Goal: Task Accomplishment & Management: Complete application form

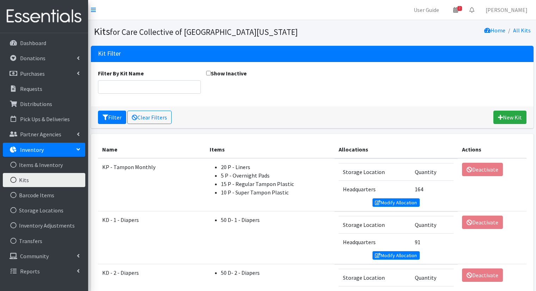
scroll to position [423, 0]
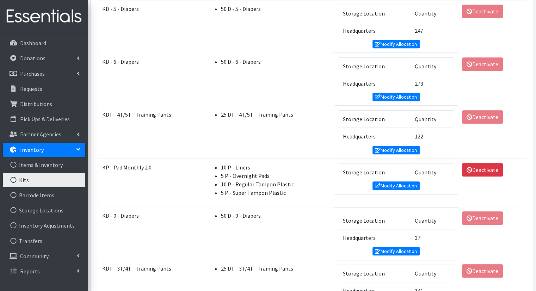
click at [77, 153] on link "Inventory" at bounding box center [44, 150] width 83 height 14
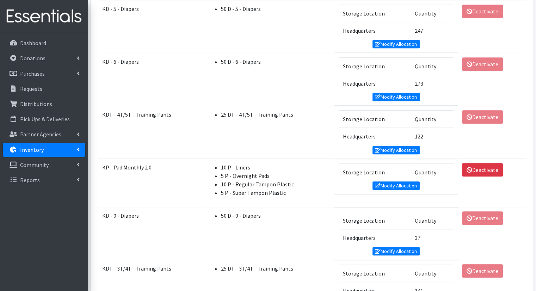
click at [77, 153] on link "Inventory" at bounding box center [44, 150] width 83 height 14
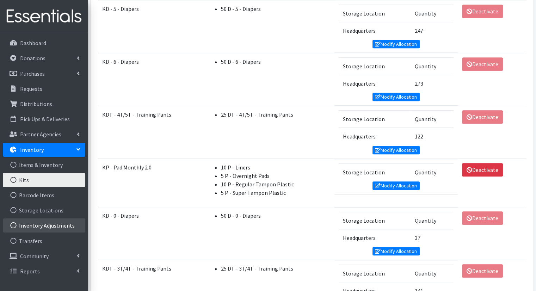
click at [59, 226] on link "Inventory Adjustments" at bounding box center [44, 226] width 83 height 14
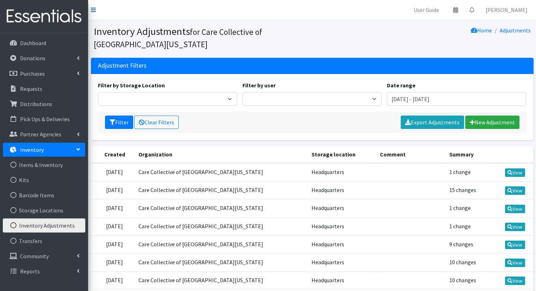
click at [93, 10] on icon at bounding box center [93, 10] width 5 height 6
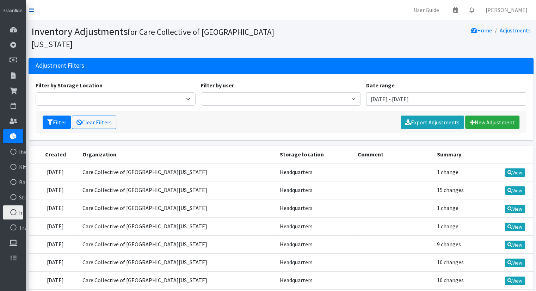
click at [31, 13] on link at bounding box center [31, 10] width 5 height 8
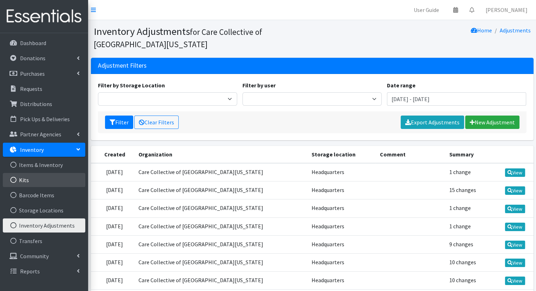
click at [54, 175] on link "Kits" at bounding box center [44, 180] width 83 height 14
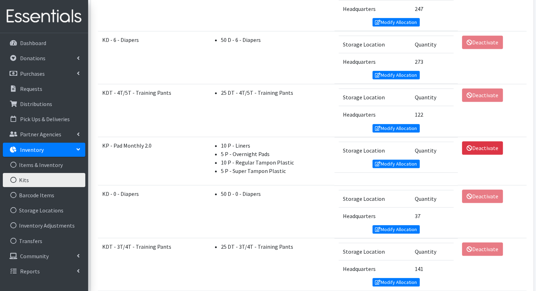
scroll to position [436, 0]
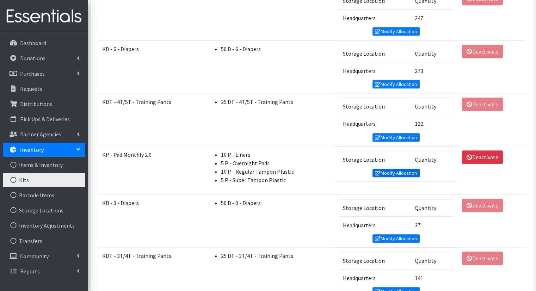
click at [403, 169] on link "Modify Allocation" at bounding box center [396, 173] width 47 height 8
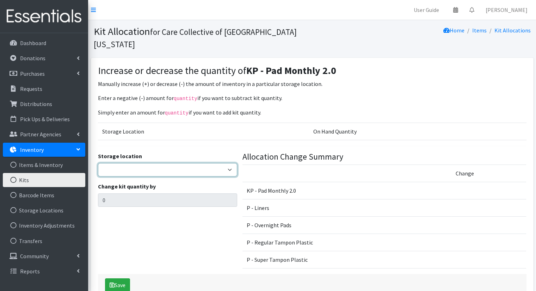
click at [216, 163] on select "Headquarters" at bounding box center [167, 169] width 139 height 13
select select "491"
click at [98, 163] on select "Headquarters" at bounding box center [167, 169] width 139 height 13
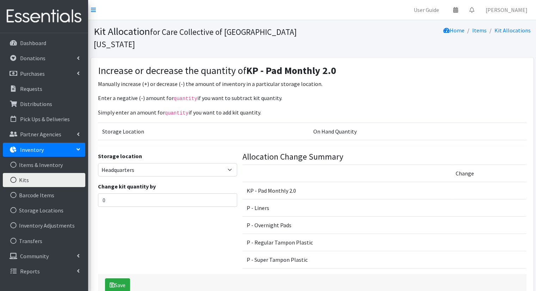
click at [209, 199] on div "Storage location Headquarters Change kit quantity by 0" at bounding box center [167, 213] width 145 height 123
click at [208, 194] on input "0" at bounding box center [167, 200] width 139 height 13
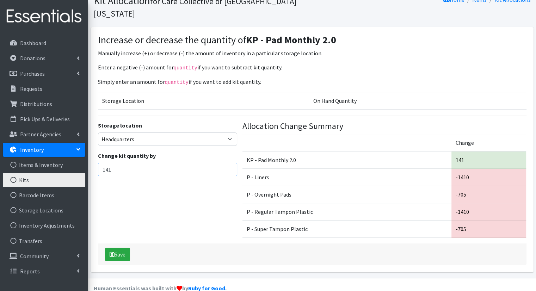
type input "141"
click at [175, 178] on div "Storage location Headquarters Change kit quantity by 141" at bounding box center [167, 182] width 145 height 123
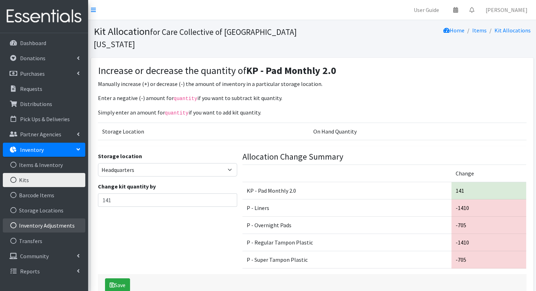
click at [63, 221] on link "Inventory Adjustments" at bounding box center [44, 226] width 83 height 14
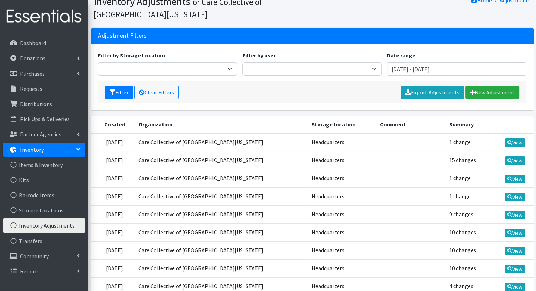
scroll to position [30, 0]
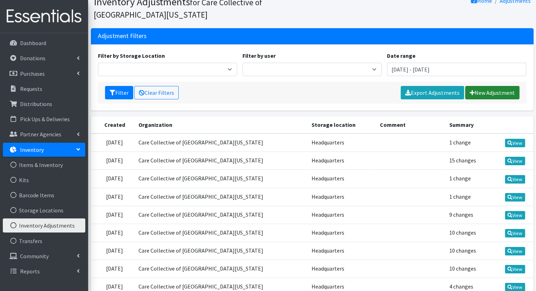
drag, startPoint x: 506, startPoint y: 92, endPoint x: 500, endPoint y: 91, distance: 6.8
click at [500, 91] on link "New Adjustment" at bounding box center [493, 92] width 54 height 13
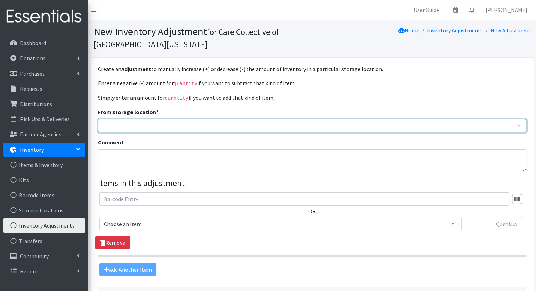
click at [403, 121] on select "Headquarters" at bounding box center [312, 125] width 429 height 13
select select "491"
click at [98, 119] on select "Headquarters" at bounding box center [312, 125] width 429 height 13
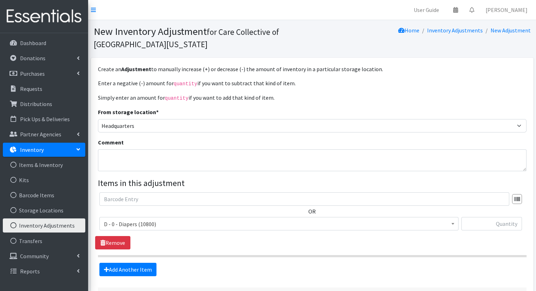
click at [416, 224] on span "D - 0 - Diapers (10800)" at bounding box center [279, 224] width 350 height 10
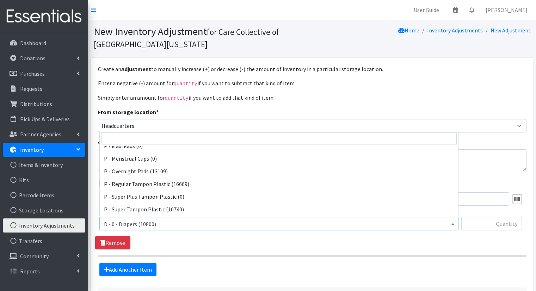
scroll to position [251, 0]
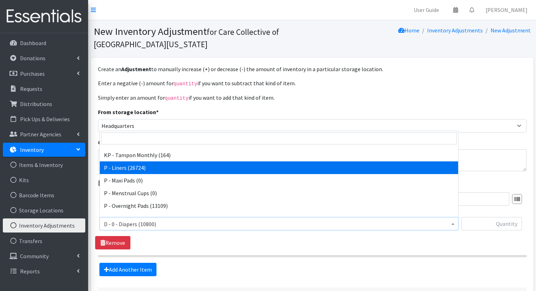
select select "15493"
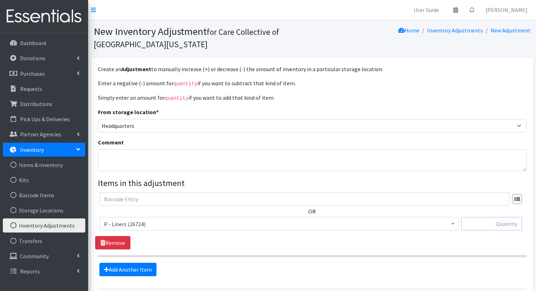
click at [502, 223] on input "text" at bounding box center [492, 223] width 61 height 13
type input "2240"
click at [130, 271] on link "Add Another Item" at bounding box center [127, 269] width 57 height 13
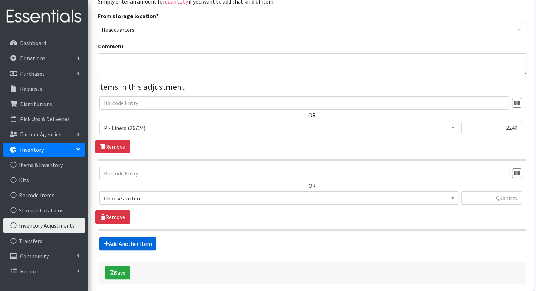
scroll to position [127, 0]
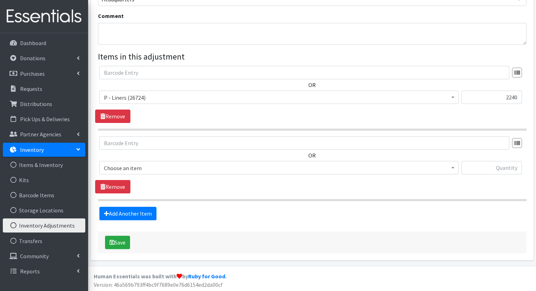
click at [299, 165] on span "Choose an item" at bounding box center [279, 168] width 350 height 10
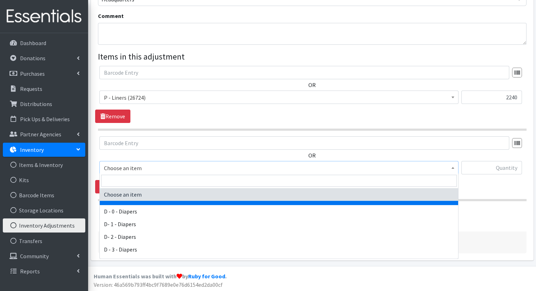
scroll to position [167, 0]
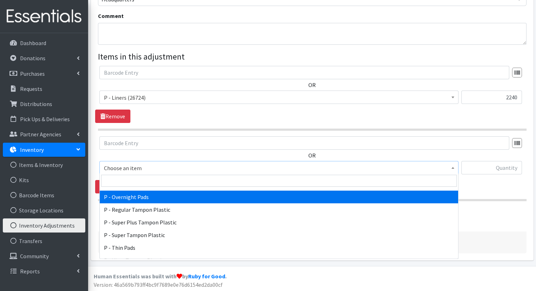
select select "15494"
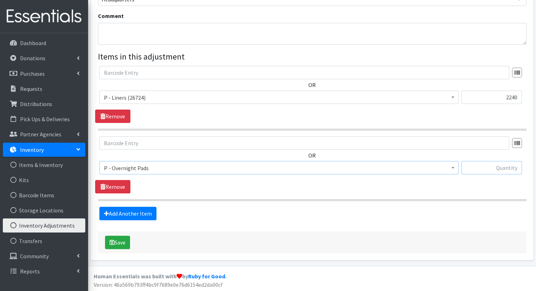
click at [484, 166] on input "text" at bounding box center [492, 167] width 61 height 13
type input "560"
click at [144, 217] on link "Add Another Item" at bounding box center [127, 213] width 57 height 13
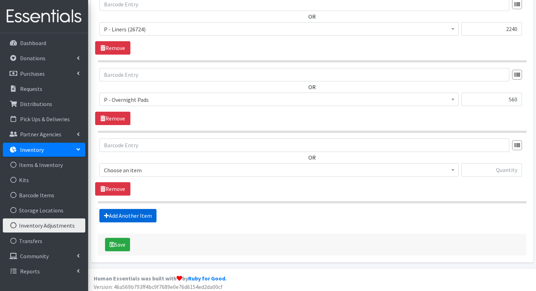
scroll to position [197, 0]
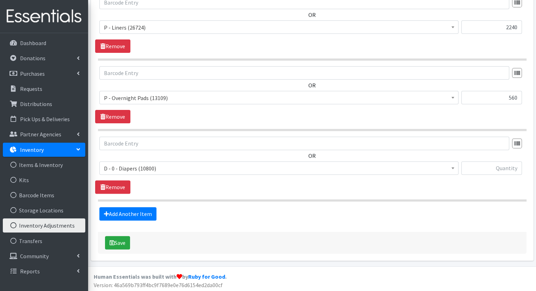
click at [287, 164] on span "D - 0 - Diapers (10800)" at bounding box center [279, 169] width 350 height 10
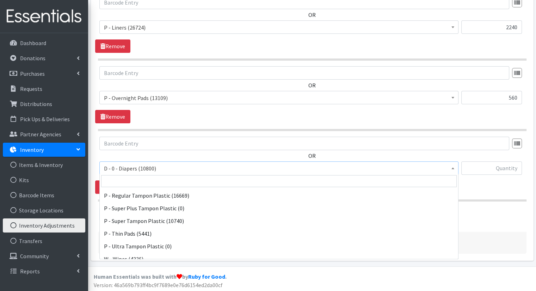
scroll to position [323, 0]
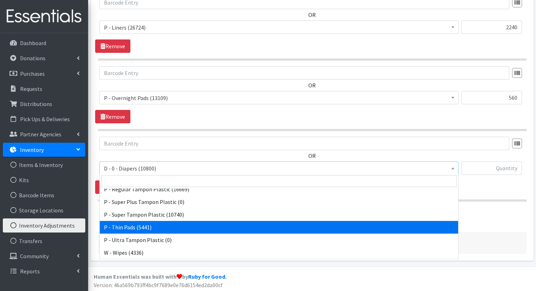
select select "15492"
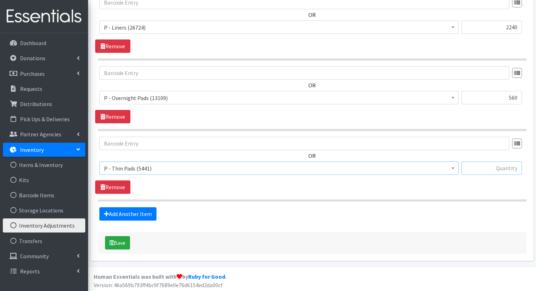
click at [490, 168] on input "text" at bounding box center [492, 168] width 61 height 13
type input "360"
click at [315, 184] on div "OR D - 0 - Diapers (10800) D - 3 - Diapers (4492) D - 4 - Diapers (14504) D - 5…" at bounding box center [312, 165] width 434 height 57
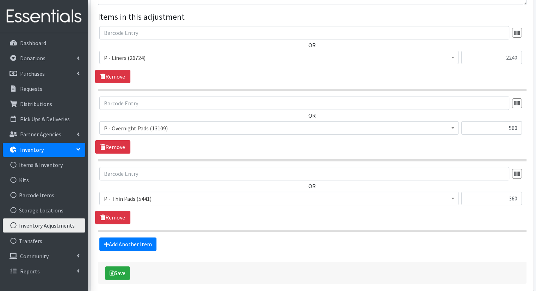
scroll to position [197, 0]
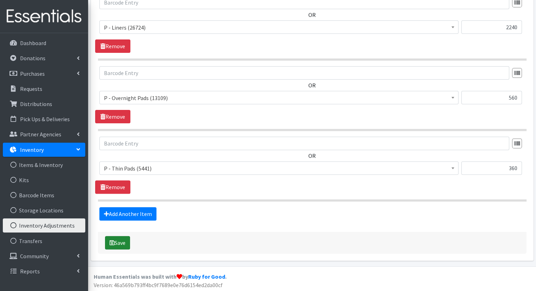
click at [111, 241] on icon "submit" at bounding box center [112, 243] width 5 height 6
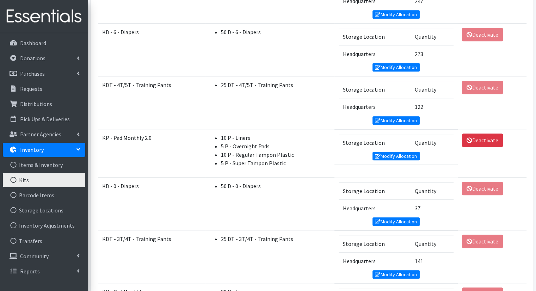
scroll to position [458, 0]
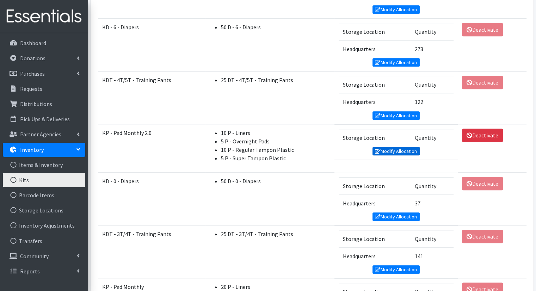
click at [402, 149] on link "Modify Allocation" at bounding box center [396, 151] width 47 height 8
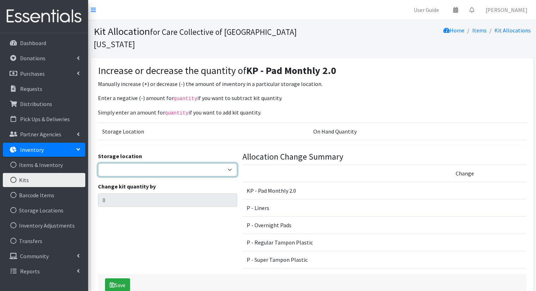
click at [198, 163] on select "Headquarters" at bounding box center [167, 169] width 139 height 13
select select "491"
click at [98, 163] on select "Headquarters" at bounding box center [167, 169] width 139 height 13
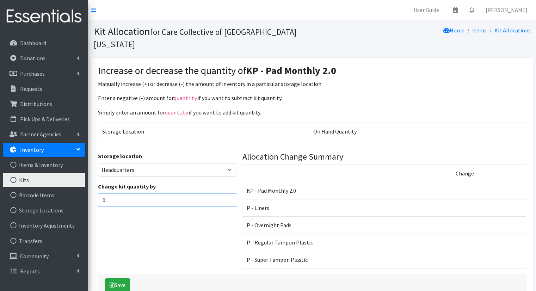
click at [201, 194] on input "0" at bounding box center [167, 200] width 139 height 13
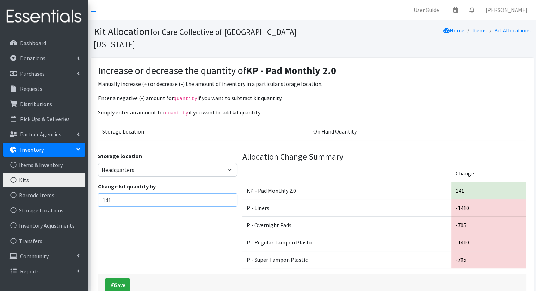
type input "141"
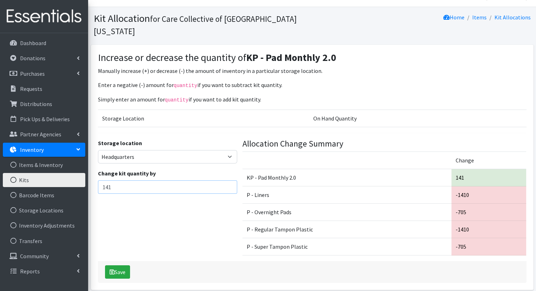
scroll to position [15, 0]
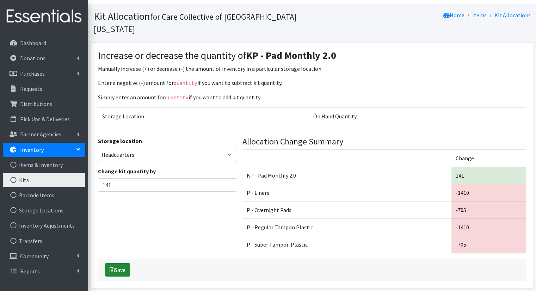
click at [121, 263] on button "Save" at bounding box center [117, 269] width 25 height 13
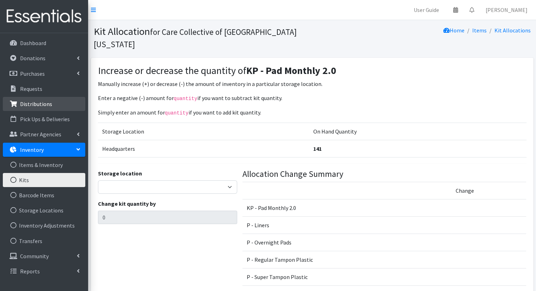
click at [67, 110] on link "Distributions" at bounding box center [44, 104] width 83 height 14
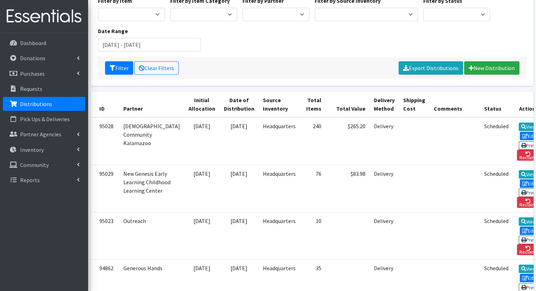
scroll to position [94, 0]
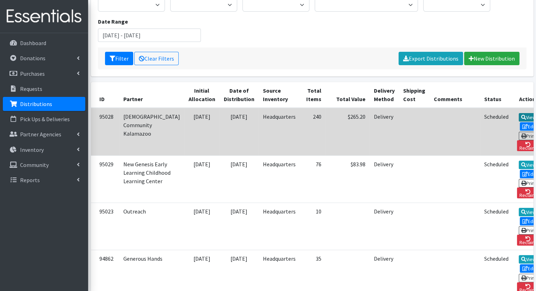
click at [522, 115] on icon at bounding box center [524, 117] width 5 height 5
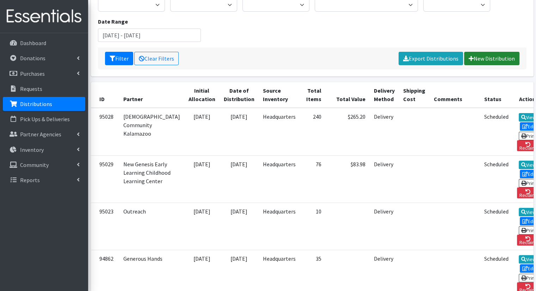
click at [492, 52] on link "New Distribution" at bounding box center [492, 58] width 55 height 13
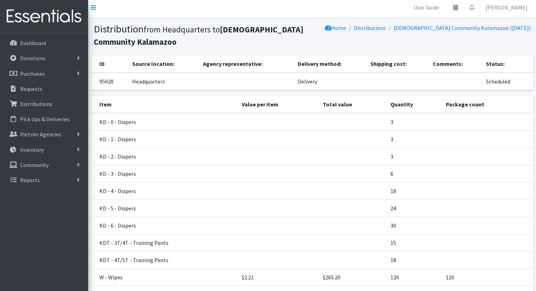
scroll to position [2, 0]
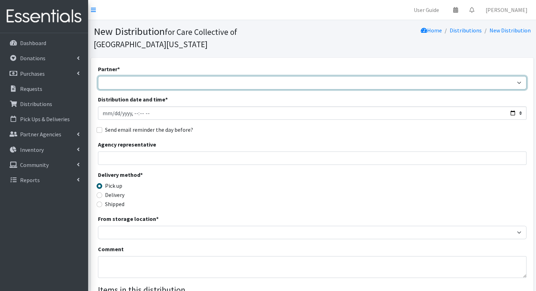
click at [255, 76] on select "[DEMOGRAPHIC_DATA] Community Kalamazoo Black Lives Matter Kzoo/[GEOGRAPHIC_DATA…" at bounding box center [312, 82] width 429 height 13
click at [98, 76] on select "[DEMOGRAPHIC_DATA] Community Kalamazoo Black Lives Matter Kzoo/[GEOGRAPHIC_DATA…" at bounding box center [312, 82] width 429 height 13
click at [457, 76] on select "[DEMOGRAPHIC_DATA] Community Kalamazoo Black Lives Matter Kzoo/[GEOGRAPHIC_DATA…" at bounding box center [312, 82] width 429 height 13
select select "8043"
click at [98, 76] on select "African Community Kalamazoo Black Lives Matter Kzoo/BC Diaper Train Cares Sexua…" at bounding box center [312, 82] width 429 height 13
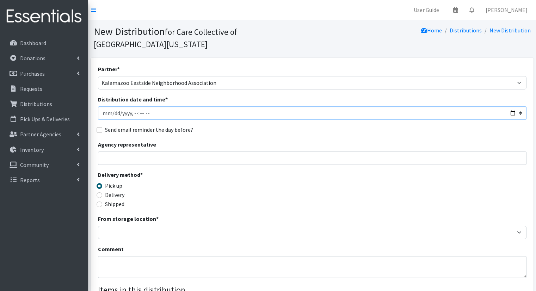
click at [516, 107] on input "Distribution date and time *" at bounding box center [312, 113] width 429 height 13
click at [466, 107] on input "Distribution date and time *" at bounding box center [312, 113] width 429 height 13
click at [463, 107] on input "Distribution date and time *" at bounding box center [312, 113] width 429 height 13
click at [510, 107] on input "Distribution date and time *" at bounding box center [312, 113] width 429 height 13
type input "2025-08-19T12:00"
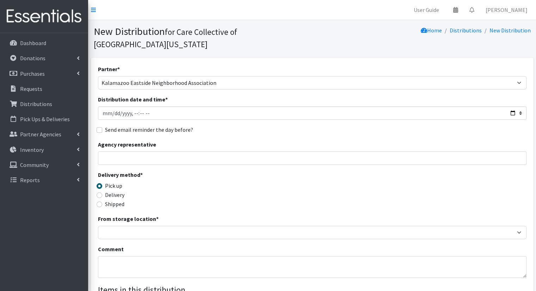
click at [293, 126] on div "Send email reminder the day before?" at bounding box center [312, 130] width 429 height 8
click at [297, 152] on input "Agency representative" at bounding box center [312, 158] width 429 height 13
click at [254, 194] on div "Delivery method * Pick up Delivery Shipped Shipping cost" at bounding box center [312, 193] width 429 height 44
click at [111, 191] on label "Delivery" at bounding box center [114, 195] width 19 height 8
click at [102, 193] on input "Delivery" at bounding box center [100, 196] width 6 height 6
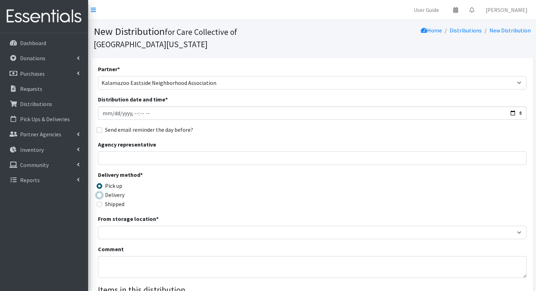
radio input "true"
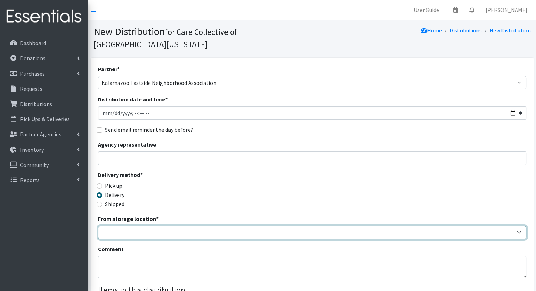
click at [158, 226] on select "Headquarters" at bounding box center [312, 232] width 429 height 13
select select "491"
click at [98, 226] on select "Headquarters" at bounding box center [312, 232] width 429 height 13
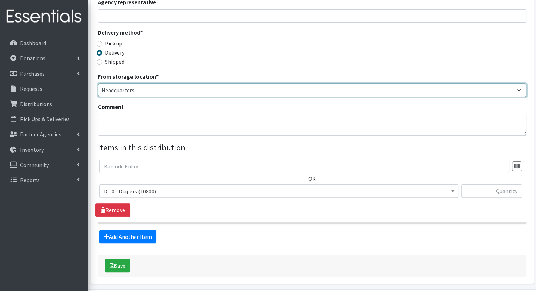
scroll to position [148, 0]
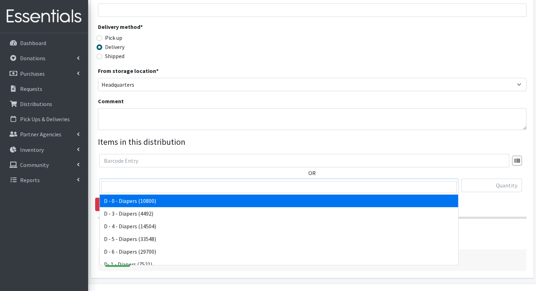
click at [329, 181] on span "D - 0 - Diapers (10800)" at bounding box center [279, 186] width 350 height 10
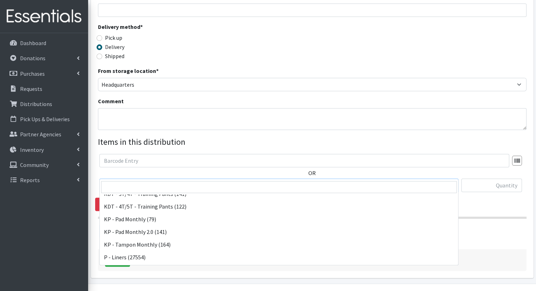
scroll to position [206, 0]
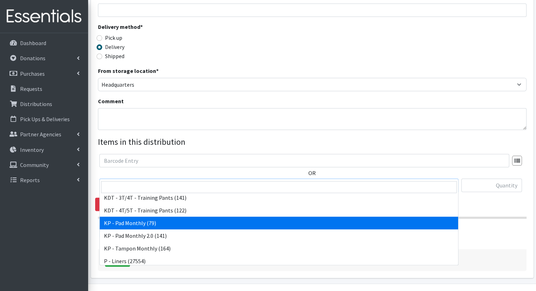
select select "15503"
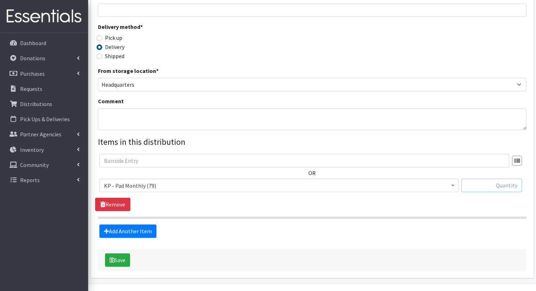
click at [475, 179] on input "text" at bounding box center [492, 185] width 61 height 13
type input "25"
click at [131, 225] on link "Add Another Item" at bounding box center [127, 231] width 57 height 13
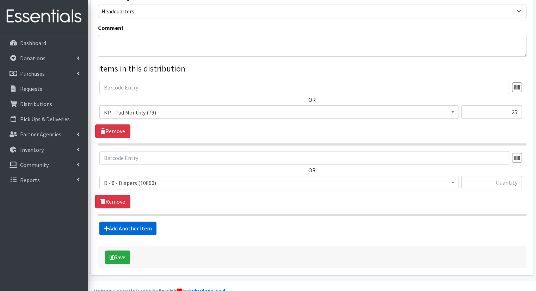
scroll to position [225, 0]
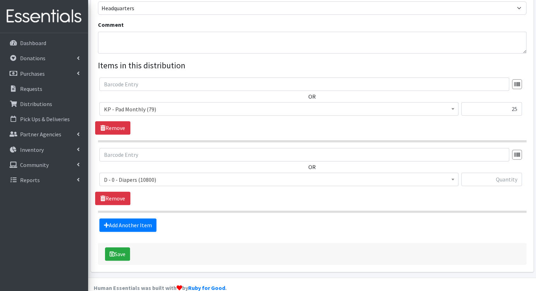
click at [205, 175] on span "D - 0 - Diapers (10800)" at bounding box center [279, 180] width 350 height 10
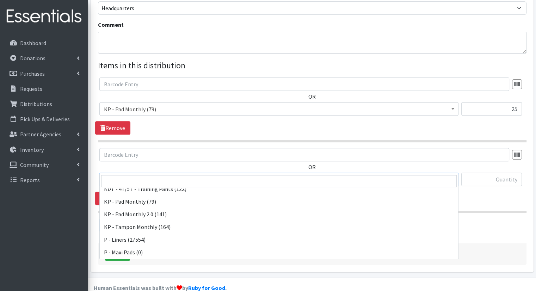
scroll to position [216, 0]
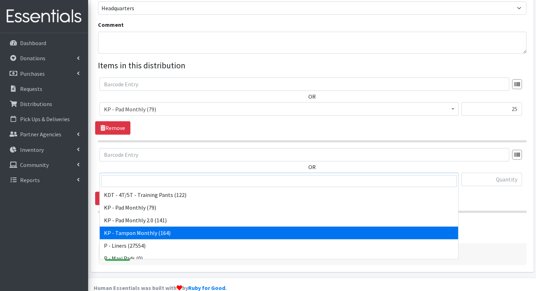
select select "15504"
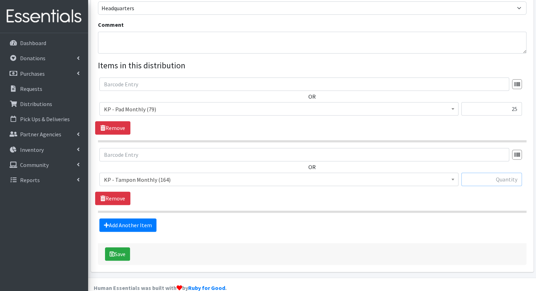
click at [481, 173] on input "text" at bounding box center [492, 179] width 61 height 13
type input "25"
click at [130, 248] on button "Save" at bounding box center [117, 254] width 25 height 13
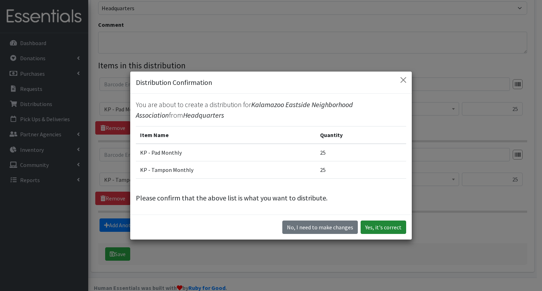
click at [378, 230] on button "Yes, it's correct" at bounding box center [382, 227] width 45 height 13
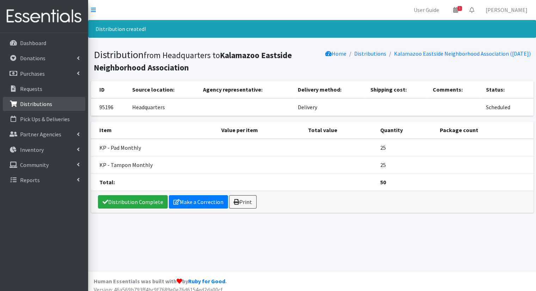
click at [61, 101] on link "Distributions" at bounding box center [44, 104] width 83 height 14
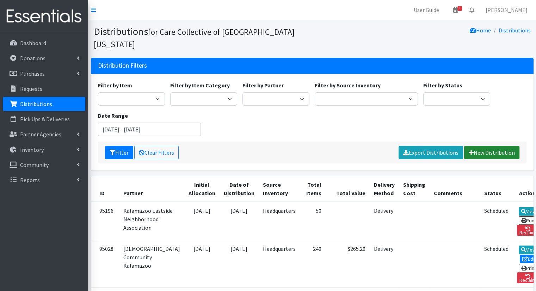
click at [477, 146] on link "New Distribution" at bounding box center [492, 152] width 55 height 13
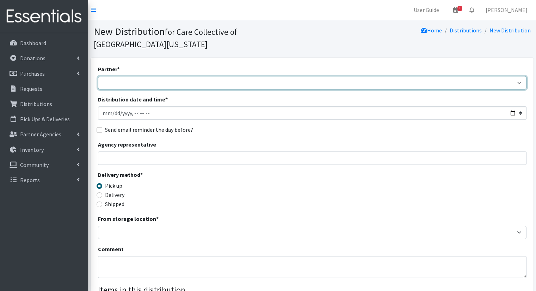
click at [190, 76] on select "[DEMOGRAPHIC_DATA] Community Kalamazoo Black Lives Matter Kzoo/[GEOGRAPHIC_DATA…" at bounding box center [312, 82] width 429 height 13
click at [98, 76] on select "[DEMOGRAPHIC_DATA] Community Kalamazoo Black Lives Matter Kzoo/[GEOGRAPHIC_DATA…" at bounding box center [312, 82] width 429 height 13
click at [212, 76] on select "[DEMOGRAPHIC_DATA] Community Kalamazoo Black Lives Matter Kzoo/[GEOGRAPHIC_DATA…" at bounding box center [312, 82] width 429 height 13
select select "7966"
click at [98, 76] on select "[DEMOGRAPHIC_DATA] Community Kalamazoo Black Lives Matter Kzoo/[GEOGRAPHIC_DATA…" at bounding box center [312, 82] width 429 height 13
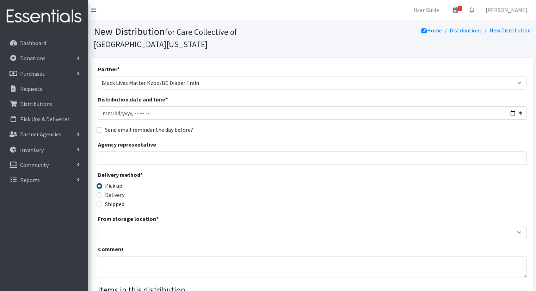
click at [238, 95] on div "Distribution date and time *" at bounding box center [312, 107] width 429 height 25
click at [208, 107] on input "Distribution date and time *" at bounding box center [312, 113] width 429 height 13
click at [507, 107] on input "Distribution date and time *" at bounding box center [312, 113] width 429 height 13
click at [511, 107] on input "Distribution date and time *" at bounding box center [312, 113] width 429 height 13
type input "[DATE]T11:00"
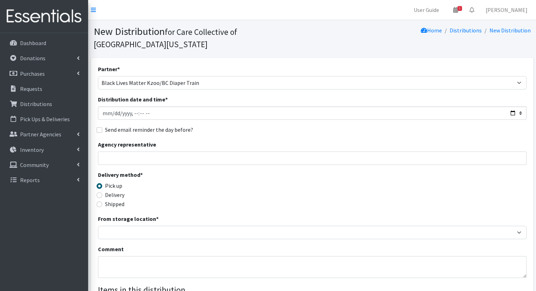
click at [267, 127] on div "Partner * [DEMOGRAPHIC_DATA] Community Kalamazoo Black Lives Matter Kzoo/[GEOGR…" at bounding box center [312, 225] width 429 height 321
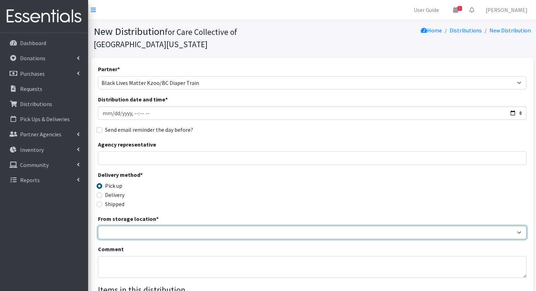
click at [163, 226] on select "Headquarters" at bounding box center [312, 232] width 429 height 13
select select "491"
click at [98, 226] on select "Headquarters" at bounding box center [312, 232] width 429 height 13
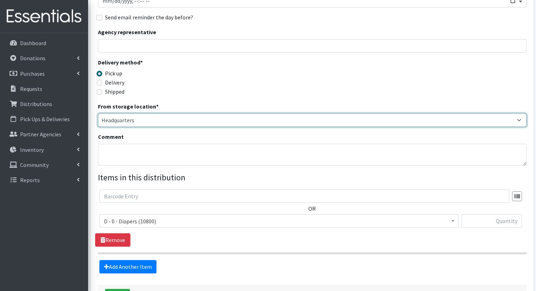
scroll to position [112, 0]
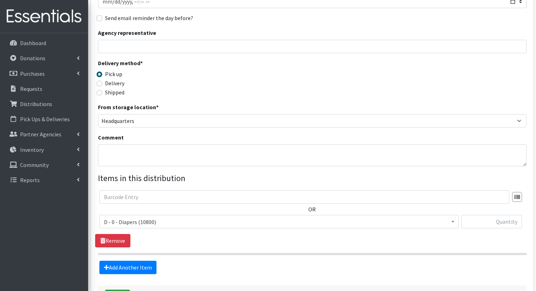
click at [278, 217] on span "D - 0 - Diapers (10800)" at bounding box center [279, 222] width 350 height 10
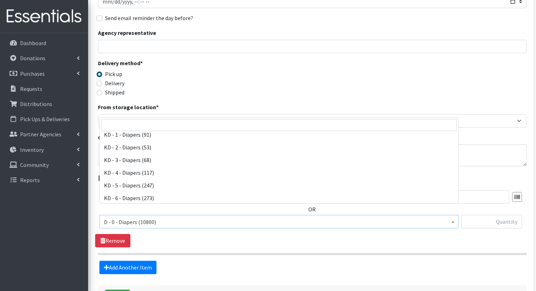
scroll to position [121, 0]
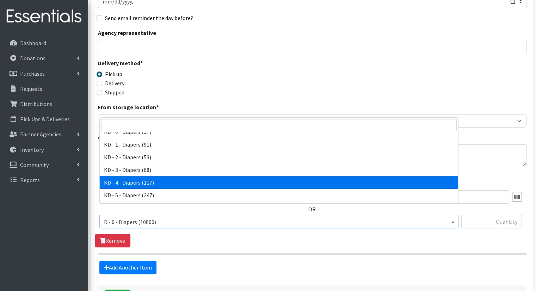
select select "15500"
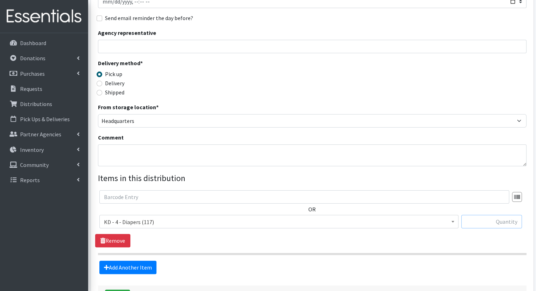
click at [501, 215] on input "text" at bounding box center [492, 221] width 61 height 13
type input "5"
click at [144, 261] on link "Add Another Item" at bounding box center [127, 267] width 57 height 13
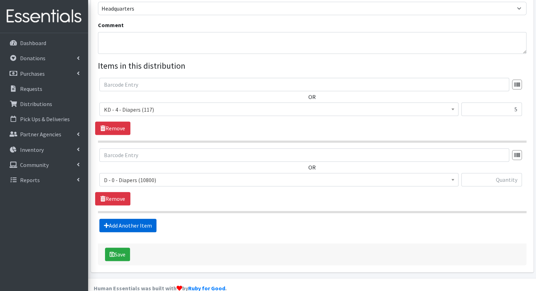
scroll to position [225, 0]
click at [167, 175] on span "D - 0 - Diapers (10800)" at bounding box center [279, 180] width 350 height 10
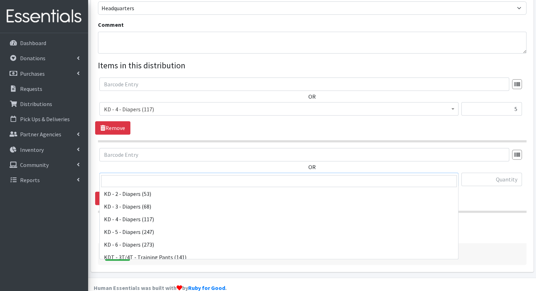
scroll to position [139, 0]
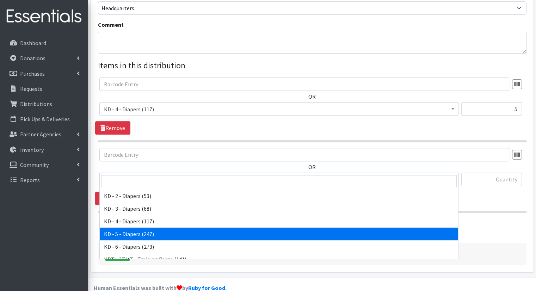
select select "15501"
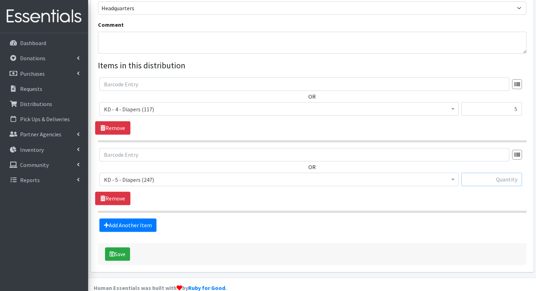
click at [474, 173] on input "text" at bounding box center [492, 179] width 61 height 13
type input "4"
click at [141, 219] on link "Add Another Item" at bounding box center [127, 225] width 57 height 13
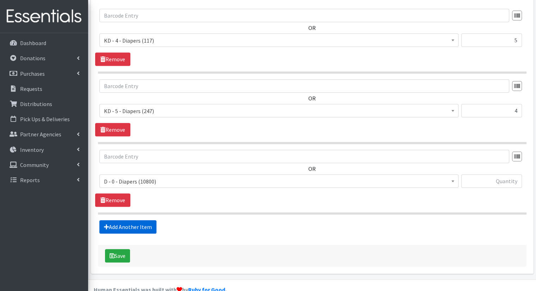
scroll to position [295, 0]
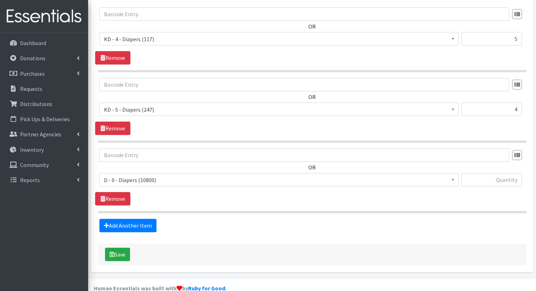
click at [186, 175] on span "D - 0 - Diapers (10800)" at bounding box center [279, 180] width 350 height 10
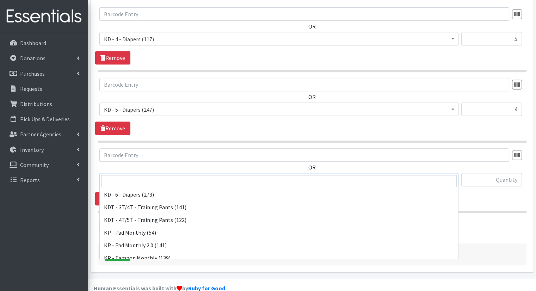
scroll to position [197, 0]
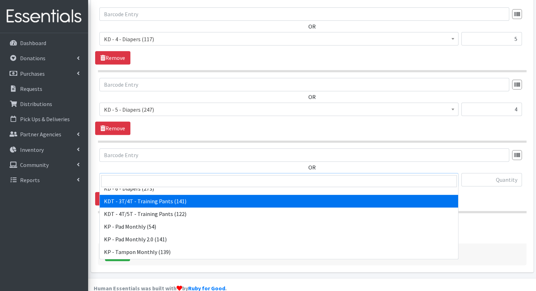
select select "15506"
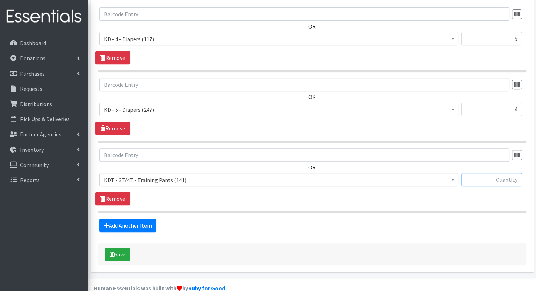
click at [485, 173] on input "text" at bounding box center [492, 179] width 61 height 13
type input "6"
click at [144, 219] on link "Add Another Item" at bounding box center [127, 225] width 57 height 13
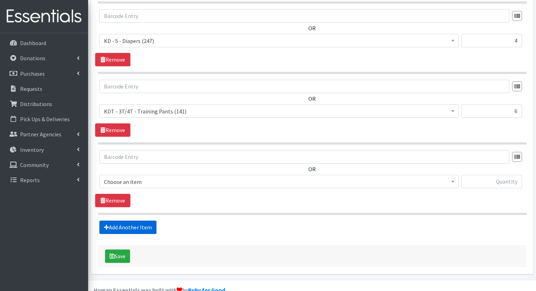
scroll to position [365, 0]
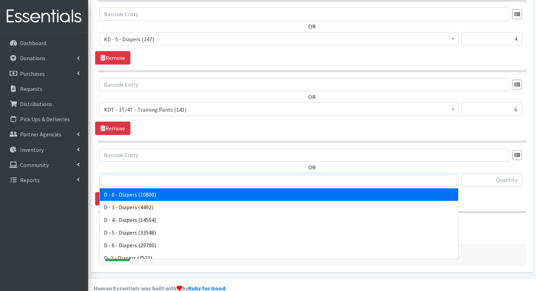
click at [202, 175] on span "D - 0 - Diapers (10800)" at bounding box center [279, 180] width 350 height 10
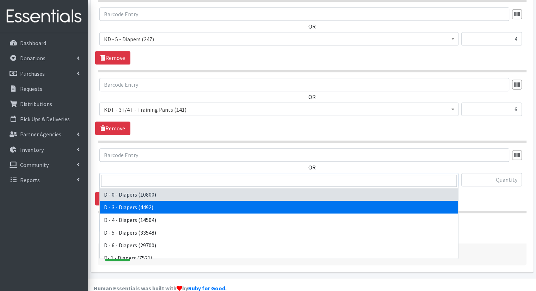
scroll to position [205, 0]
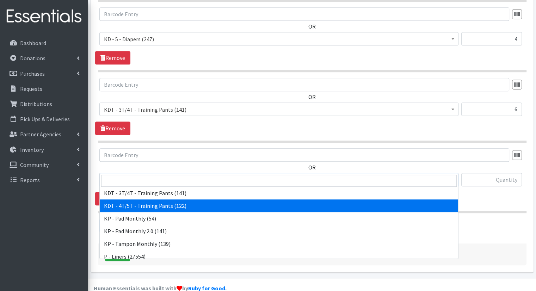
select select "15507"
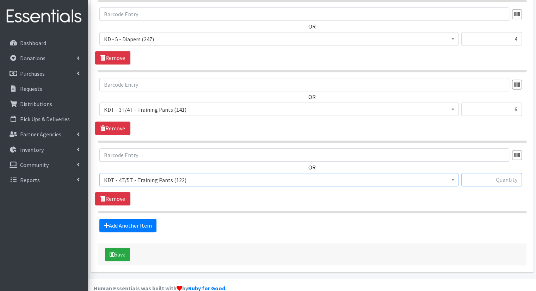
click at [508, 173] on input "text" at bounding box center [492, 179] width 61 height 13
type input "4"
click at [117, 248] on button "Save" at bounding box center [117, 254] width 25 height 13
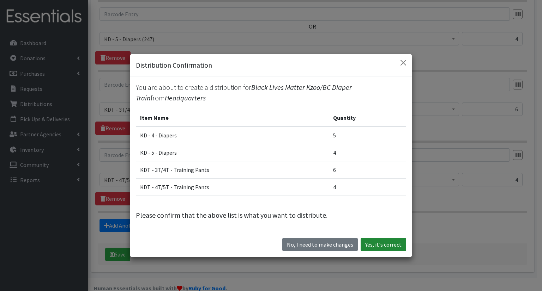
click at [393, 244] on button "Yes, it's correct" at bounding box center [382, 244] width 45 height 13
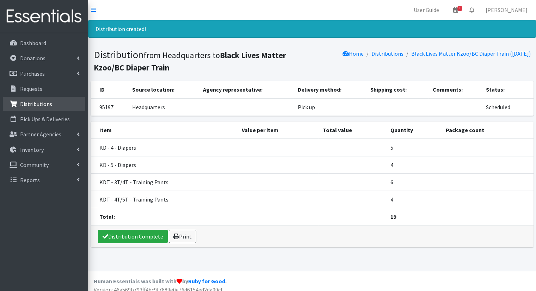
click at [37, 103] on p "Distributions" at bounding box center [36, 104] width 32 height 7
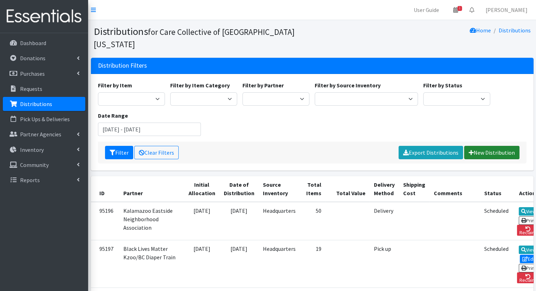
click at [478, 146] on link "New Distribution" at bounding box center [492, 152] width 55 height 13
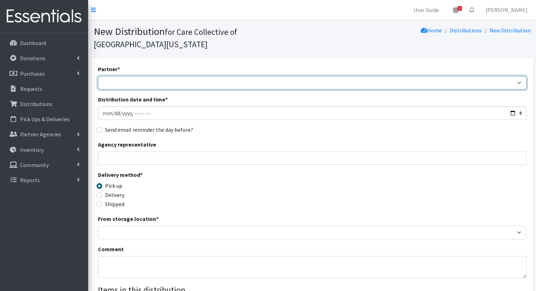
click at [204, 76] on select "African Community Kalamazoo Black Lives Matter Kzoo/BC Diaper Train Cares Sexua…" at bounding box center [312, 82] width 429 height 13
select select "7974"
click at [98, 76] on select "African Community Kalamazoo Black Lives Matter Kzoo/BC Diaper Train Cares Sexua…" at bounding box center [312, 82] width 429 height 13
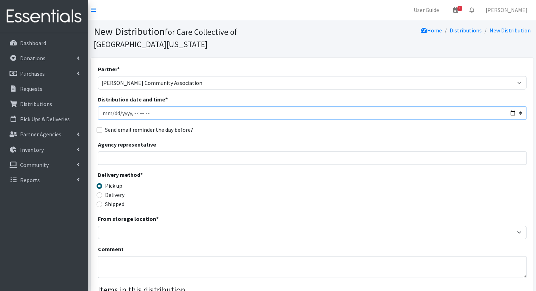
click at [199, 107] on input "Distribution date and time *" at bounding box center [312, 113] width 429 height 13
click at [512, 107] on input "Distribution date and time *" at bounding box center [312, 113] width 429 height 13
type input "[DATE]T10:00"
click at [272, 127] on div "Partner * African Community Kalamazoo Black Lives Matter Kzoo/BC Diaper Train C…" at bounding box center [312, 225] width 429 height 321
click at [114, 191] on label "Delivery" at bounding box center [114, 195] width 19 height 8
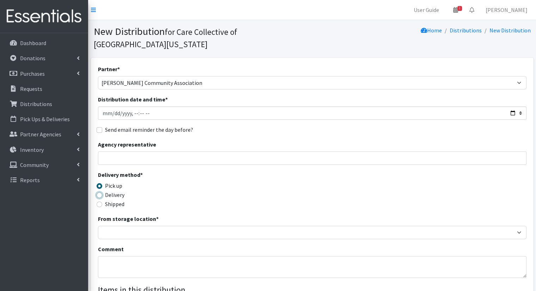
click at [102, 193] on input "Delivery" at bounding box center [100, 196] width 6 height 6
radio input "true"
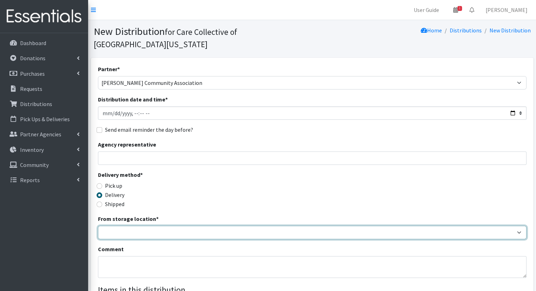
click at [136, 226] on select "Headquarters" at bounding box center [312, 232] width 429 height 13
select select "491"
click at [98, 226] on select "Headquarters" at bounding box center [312, 232] width 429 height 13
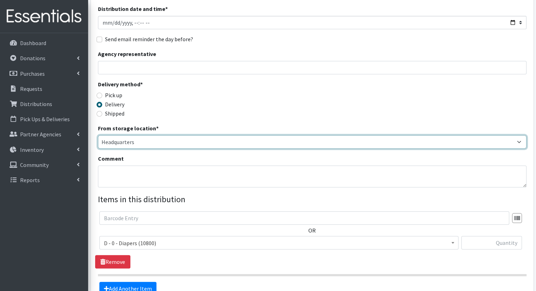
scroll to position [119, 0]
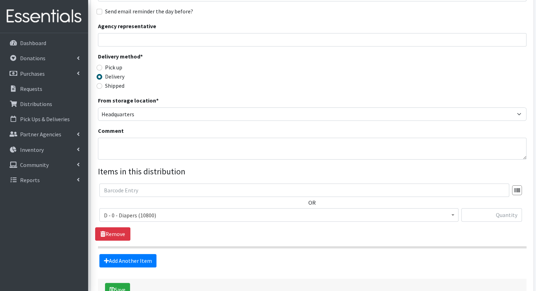
click at [244, 208] on span "D - 0 - Diapers (10800)" at bounding box center [278, 214] width 359 height 13
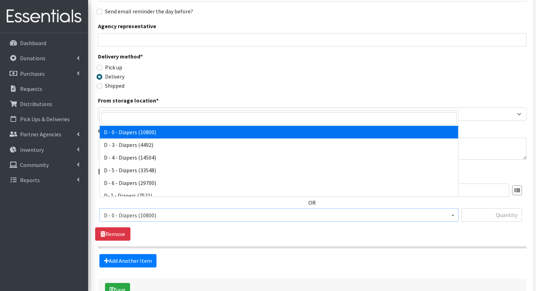
scroll to position [57, 0]
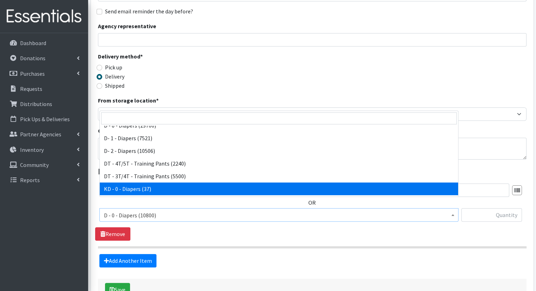
select select "15496"
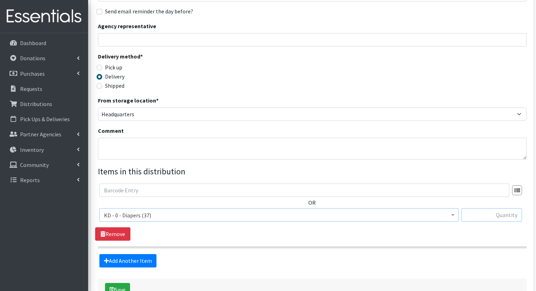
click at [479, 208] on input "text" at bounding box center [492, 214] width 61 height 13
type input "15"
click at [142, 254] on link "Add Another Item" at bounding box center [127, 260] width 57 height 13
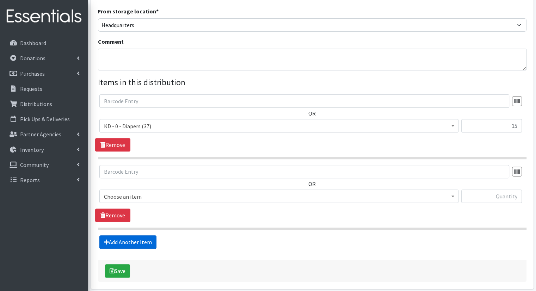
scroll to position [225, 0]
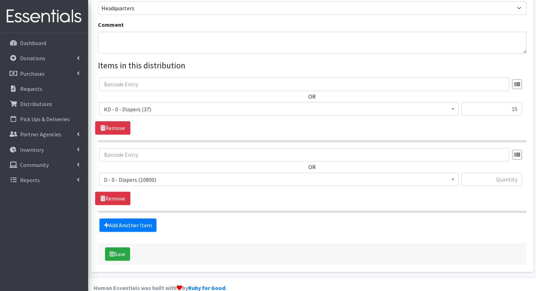
click at [164, 175] on span "D - 0 - Diapers (10800)" at bounding box center [279, 180] width 350 height 10
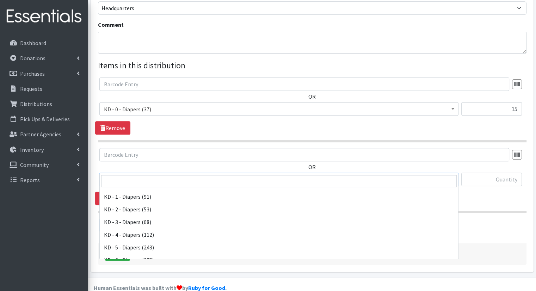
scroll to position [117, 0]
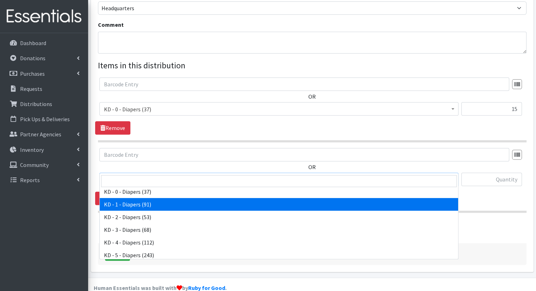
select select "15497"
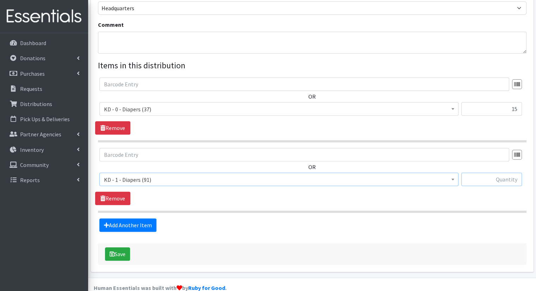
click at [498, 173] on input "text" at bounding box center [492, 179] width 61 height 13
type input "20"
click at [130, 219] on link "Add Another Item" at bounding box center [127, 225] width 57 height 13
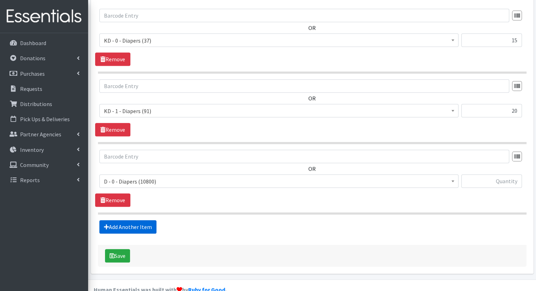
scroll to position [295, 0]
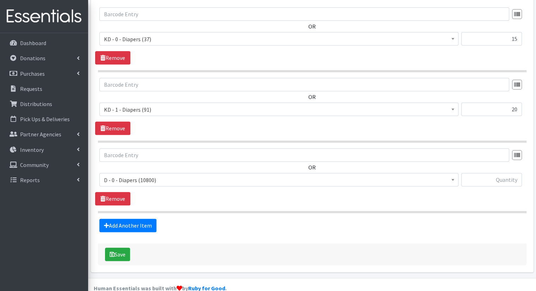
click at [166, 175] on span "D - 0 - Diapers (10800)" at bounding box center [279, 180] width 350 height 10
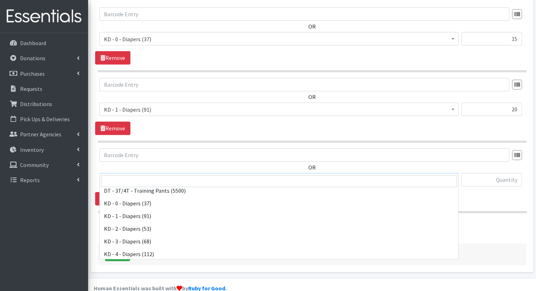
scroll to position [108, 0]
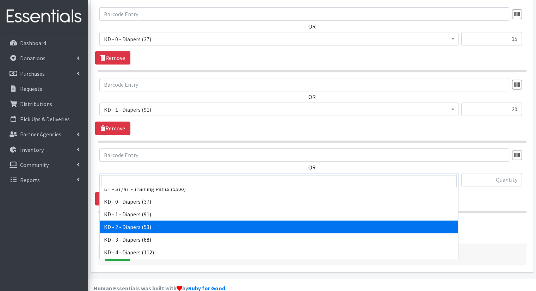
select select "15498"
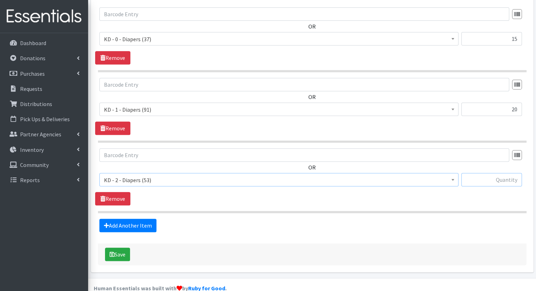
click at [474, 173] on input "text" at bounding box center [492, 179] width 61 height 13
type input "20"
click at [146, 219] on link "Add Another Item" at bounding box center [127, 225] width 57 height 13
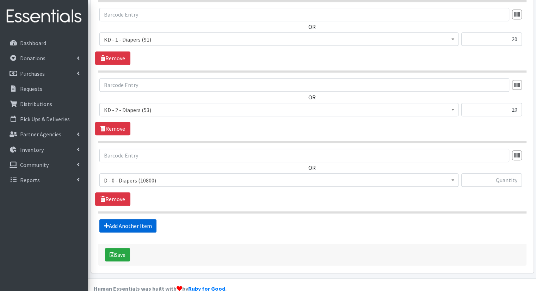
scroll to position [365, 0]
click at [200, 175] on span "D - 0 - Diapers (10800)" at bounding box center [279, 180] width 350 height 10
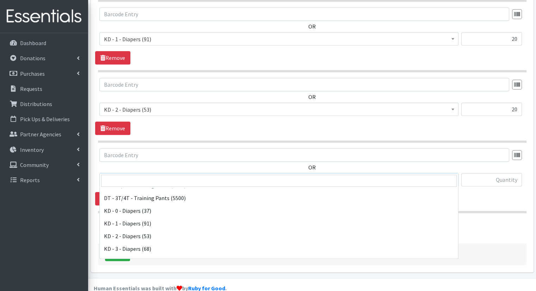
scroll to position [100, 0]
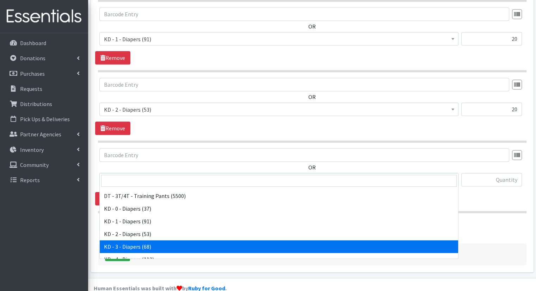
select select "15499"
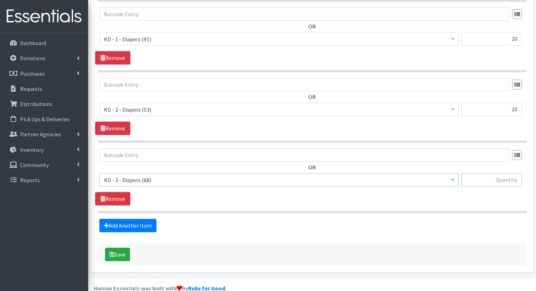
click at [493, 173] on input "text" at bounding box center [492, 179] width 61 height 13
type input "20"
click at [144, 219] on link "Add Another Item" at bounding box center [127, 225] width 57 height 13
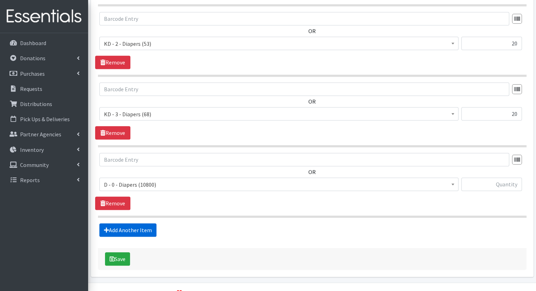
scroll to position [436, 0]
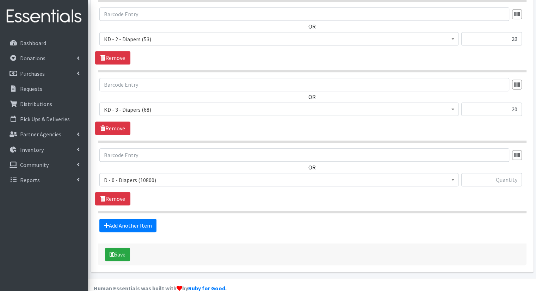
click at [175, 175] on span "D - 0 - Diapers (10800)" at bounding box center [279, 180] width 350 height 10
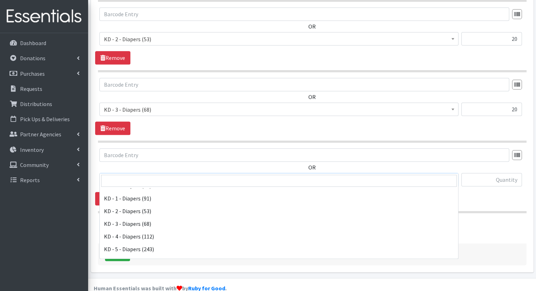
scroll to position [127, 0]
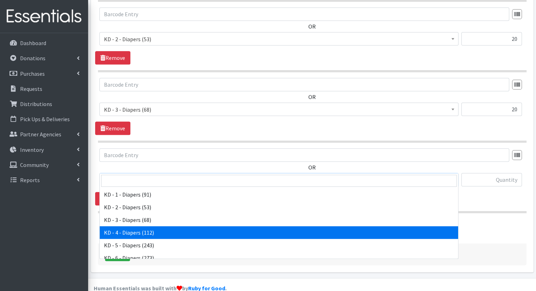
select select "15500"
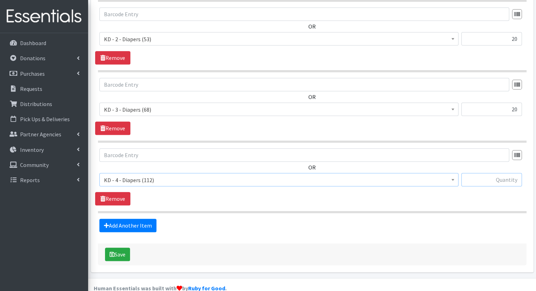
click at [482, 173] on input "text" at bounding box center [492, 179] width 61 height 13
type input "60"
click at [150, 219] on link "Add Another Item" at bounding box center [127, 225] width 57 height 13
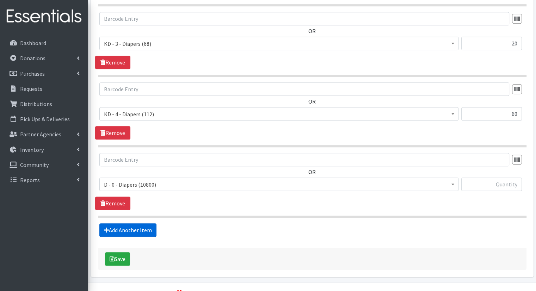
scroll to position [506, 0]
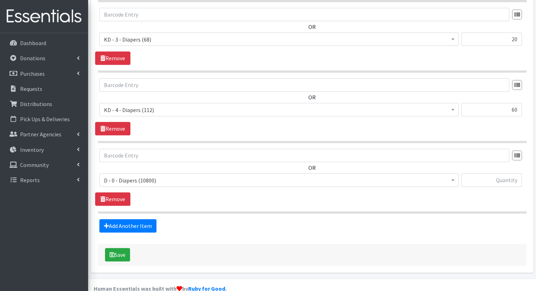
click at [171, 176] on span "D - 0 - Diapers (10800)" at bounding box center [279, 181] width 350 height 10
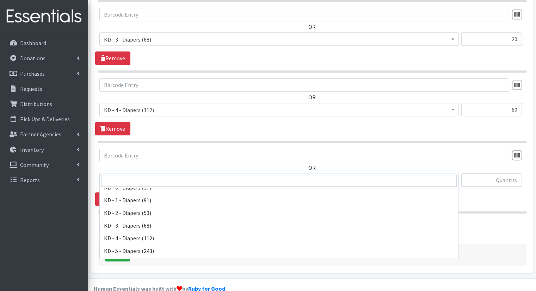
scroll to position [125, 0]
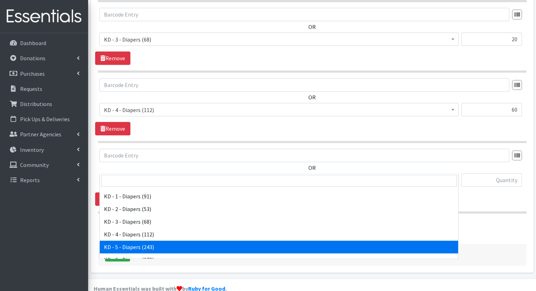
select select "15501"
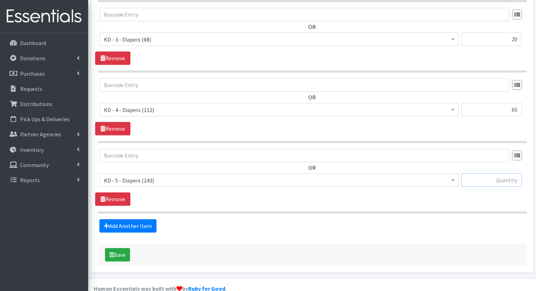
click at [479, 174] on input "text" at bounding box center [492, 180] width 61 height 13
type input "30"
click at [147, 219] on link "Add Another Item" at bounding box center [127, 225] width 57 height 13
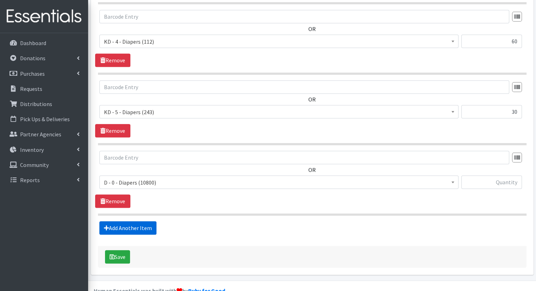
scroll to position [576, 0]
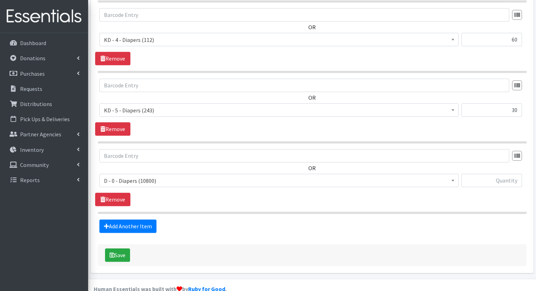
click at [211, 176] on span "D - 0 - Diapers (10800)" at bounding box center [279, 181] width 350 height 10
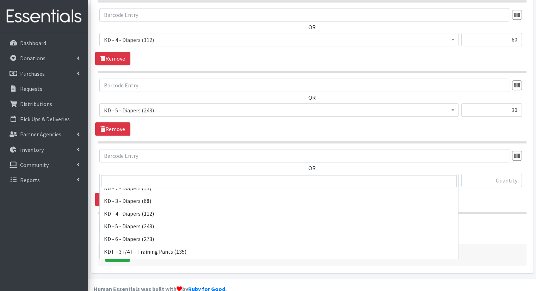
scroll to position [150, 0]
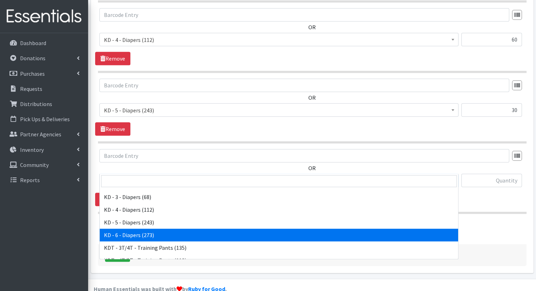
select select "15502"
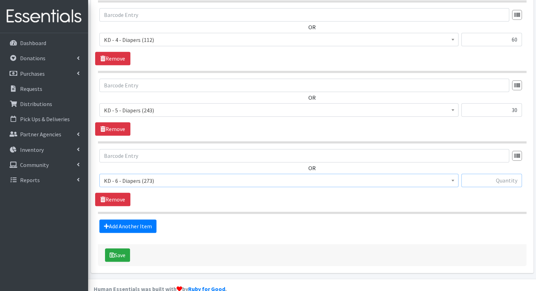
click at [505, 174] on input "text" at bounding box center [492, 180] width 61 height 13
type input "30"
click at [145, 220] on link "Add Another Item" at bounding box center [127, 226] width 57 height 13
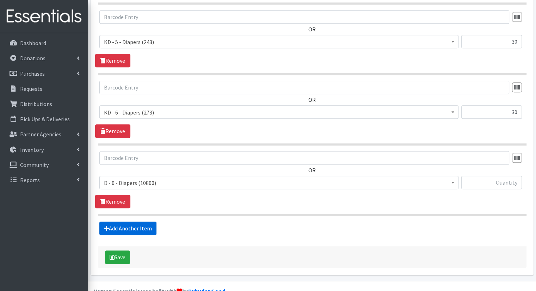
scroll to position [646, 0]
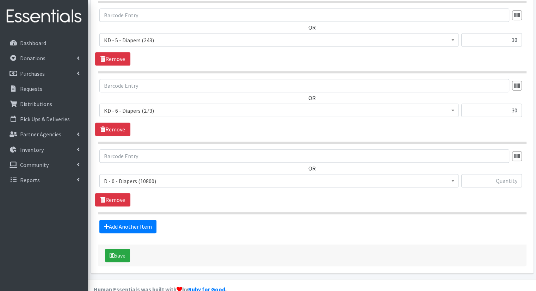
click at [163, 174] on span "D - 0 - Diapers (10800)" at bounding box center [278, 180] width 359 height 13
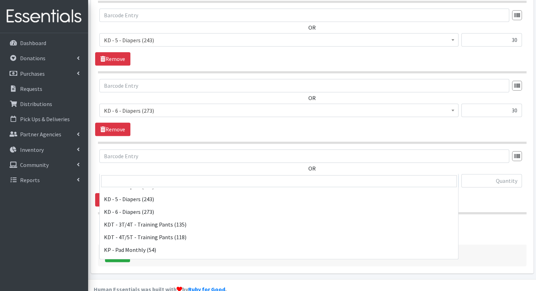
scroll to position [168, 0]
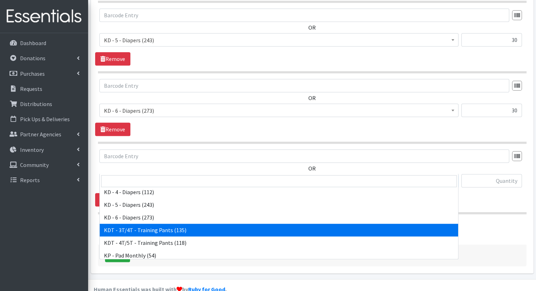
select select "15506"
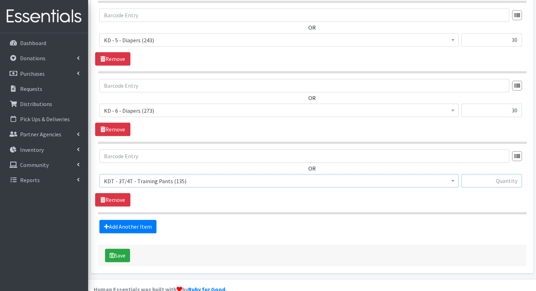
click at [498, 174] on input "text" at bounding box center [492, 180] width 61 height 13
type input "30"
click at [127, 220] on link "Add Another Item" at bounding box center [127, 226] width 57 height 13
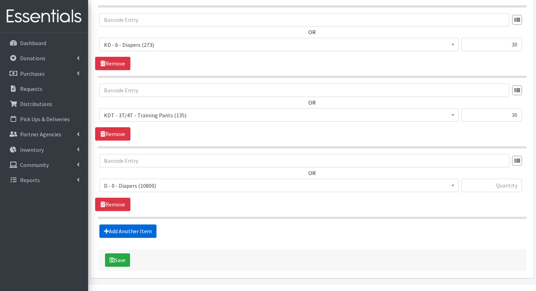
scroll to position [717, 0]
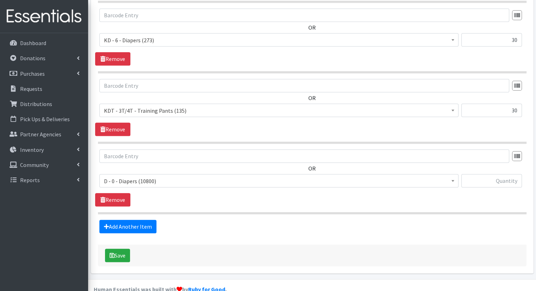
click at [172, 176] on span "D - 0 - Diapers (10800)" at bounding box center [279, 181] width 350 height 10
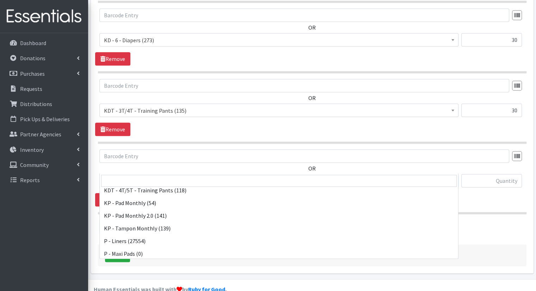
scroll to position [216, 0]
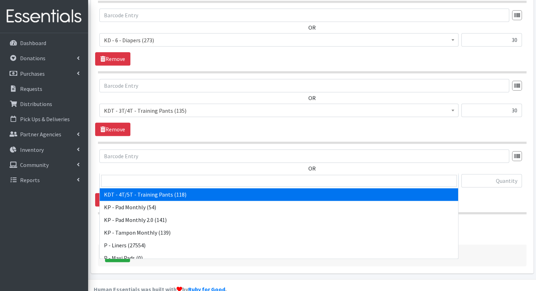
select select "15507"
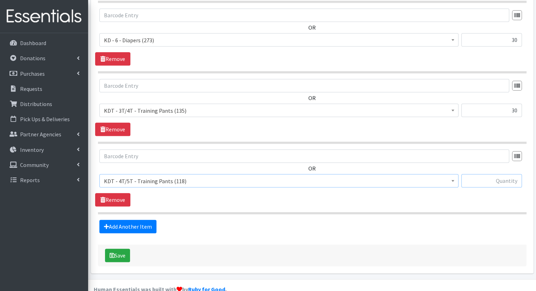
click at [481, 174] on input "text" at bounding box center [492, 180] width 61 height 13
type input "30"
click at [147, 220] on link "Add Another Item" at bounding box center [127, 226] width 57 height 13
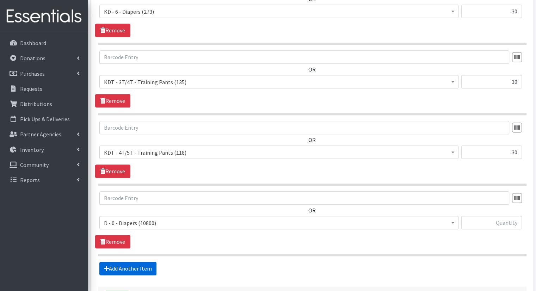
scroll to position [787, 0]
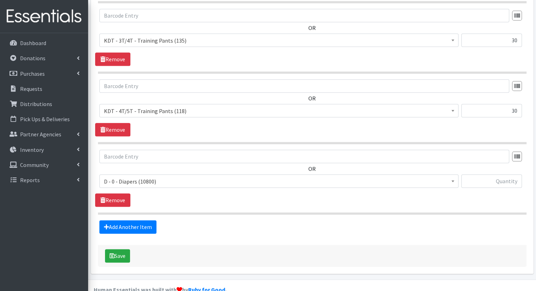
click at [208, 177] on span "D - 0 - Diapers (10800)" at bounding box center [279, 182] width 350 height 10
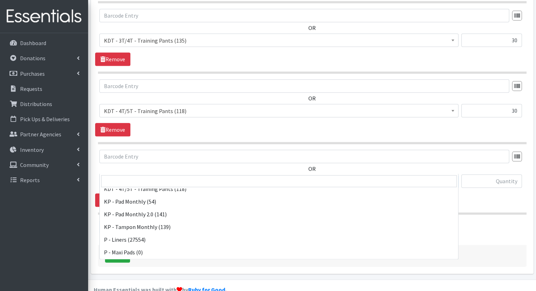
scroll to position [208, 0]
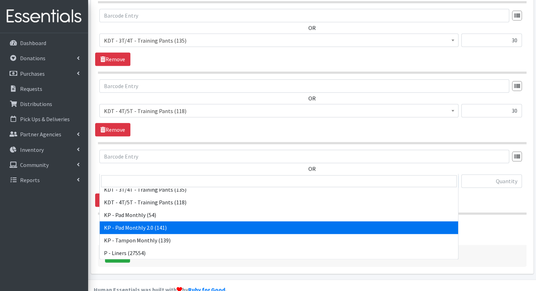
select select "15566"
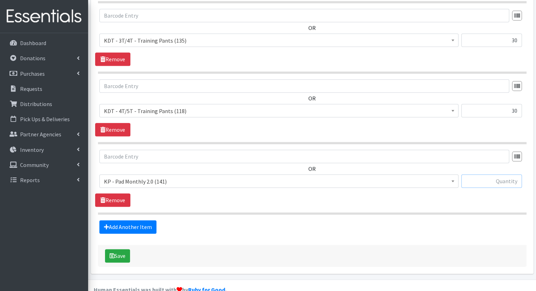
click at [489, 175] on input "text" at bounding box center [492, 181] width 61 height 13
type input "100"
click at [127, 220] on link "Add Another Item" at bounding box center [127, 226] width 57 height 13
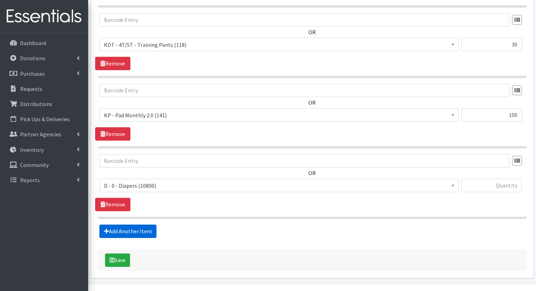
scroll to position [858, 0]
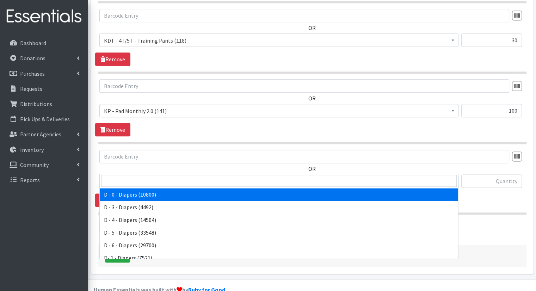
scroll to position [208, 0]
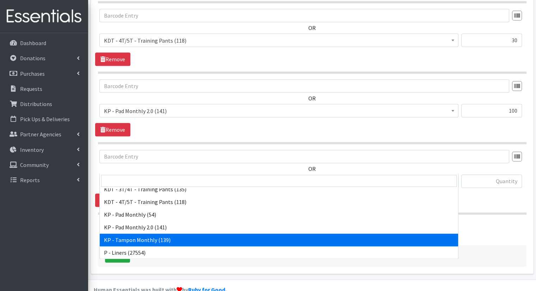
select select "15504"
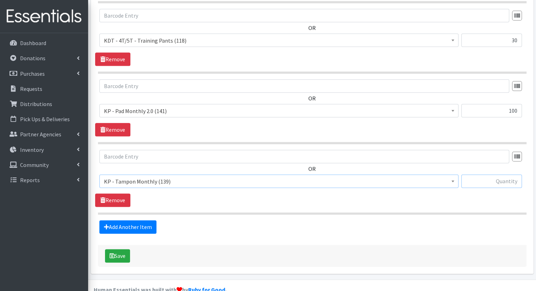
click at [500, 175] on input "text" at bounding box center [492, 181] width 61 height 13
type input "50"
click at [145, 220] on link "Add Another Item" at bounding box center [127, 226] width 57 height 13
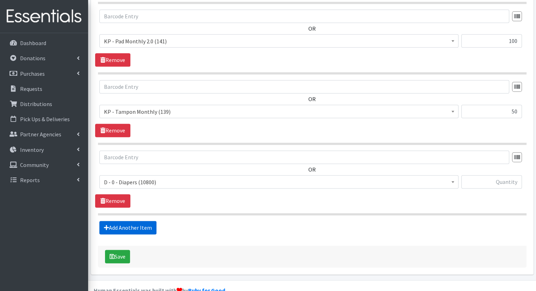
scroll to position [928, 0]
click at [295, 177] on span "D - 0 - Diapers (10800)" at bounding box center [279, 182] width 350 height 10
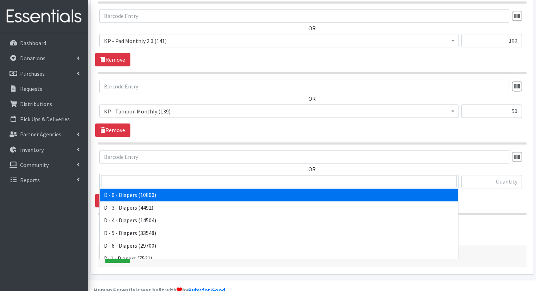
scroll to position [323, 0]
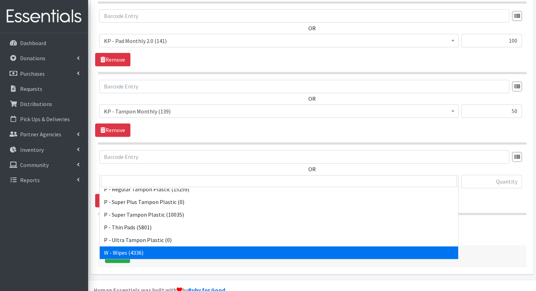
select select "15495"
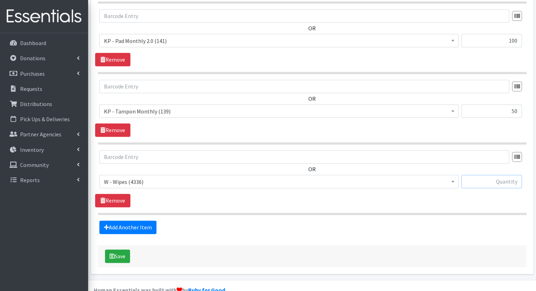
click at [501, 175] on input "text" at bounding box center [492, 181] width 61 height 13
type input "255"
click at [115, 250] on button "Save" at bounding box center [117, 256] width 25 height 13
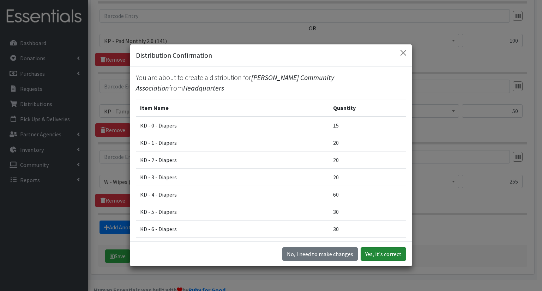
click at [392, 255] on button "Yes, it's correct" at bounding box center [382, 254] width 45 height 13
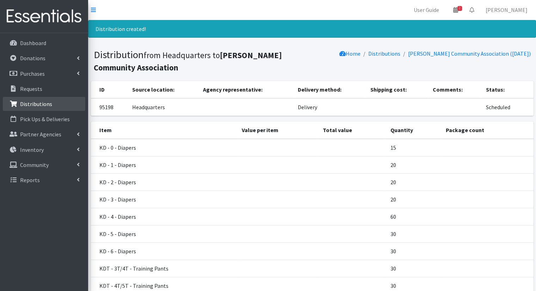
click at [23, 105] on p "Distributions" at bounding box center [36, 104] width 32 height 7
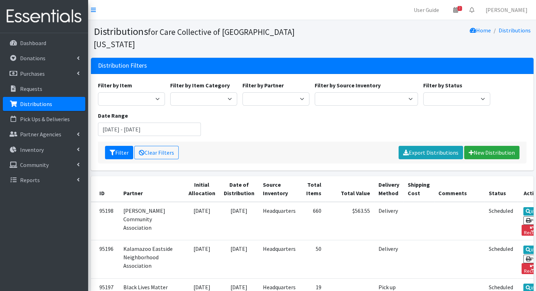
click at [491, 147] on span "Export Distributions New Distribution" at bounding box center [459, 152] width 121 height 13
click at [491, 146] on link "New Distribution" at bounding box center [492, 152] width 55 height 13
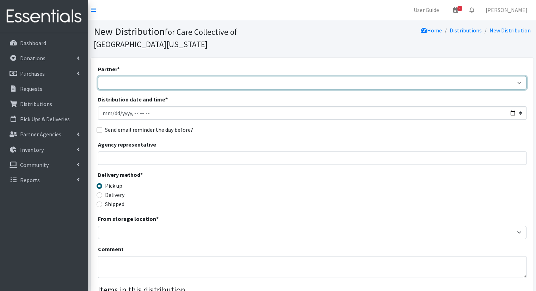
click at [203, 76] on select "[DEMOGRAPHIC_DATA] Community Kalamazoo Black Lives Matter Kzoo/[GEOGRAPHIC_DATA…" at bounding box center [312, 82] width 429 height 13
select select "7976"
click at [98, 76] on select "[DEMOGRAPHIC_DATA] Community Kalamazoo Black Lives Matter Kzoo/[GEOGRAPHIC_DATA…" at bounding box center [312, 82] width 429 height 13
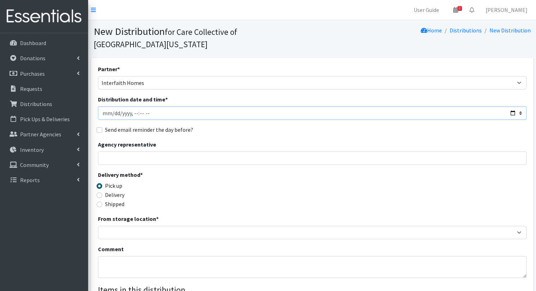
click at [186, 107] on input "Distribution date and time *" at bounding box center [312, 113] width 429 height 13
click at [514, 107] on input "Distribution date and time *" at bounding box center [312, 113] width 429 height 13
type input "[DATE]T10:00"
click at [293, 126] on div "Send email reminder the day before?" at bounding box center [312, 130] width 429 height 8
click at [117, 191] on label "Delivery" at bounding box center [114, 195] width 19 height 8
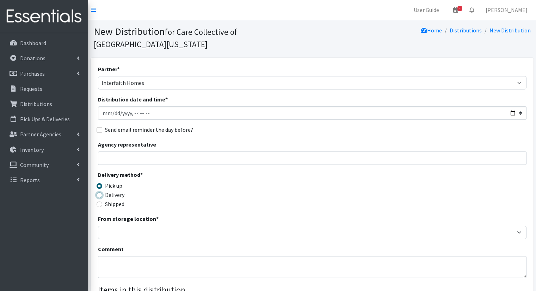
click at [102, 193] on input "Delivery" at bounding box center [100, 196] width 6 height 6
radio input "true"
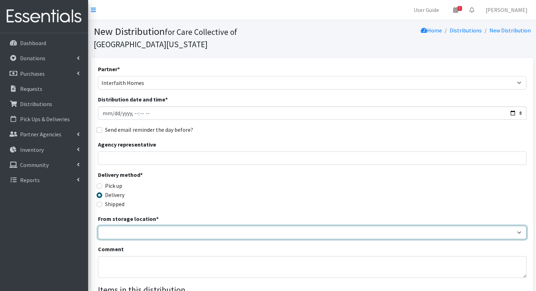
click at [131, 226] on select "Headquarters" at bounding box center [312, 232] width 429 height 13
select select "491"
click at [98, 226] on select "Headquarters" at bounding box center [312, 232] width 429 height 13
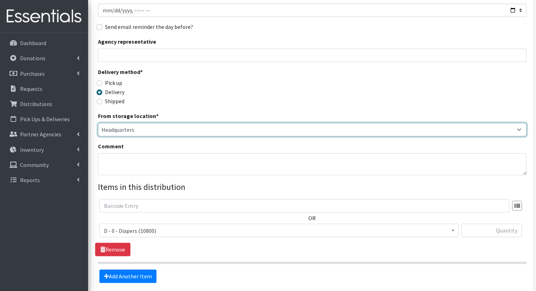
scroll to position [154, 0]
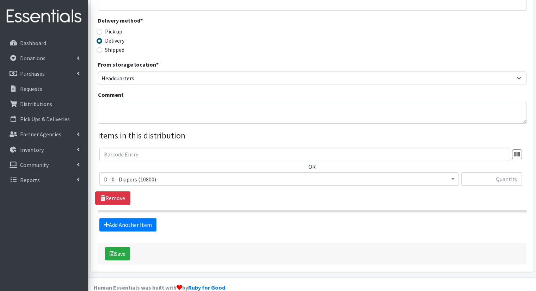
click at [410, 175] on span "D - 0 - Diapers (10800)" at bounding box center [279, 180] width 350 height 10
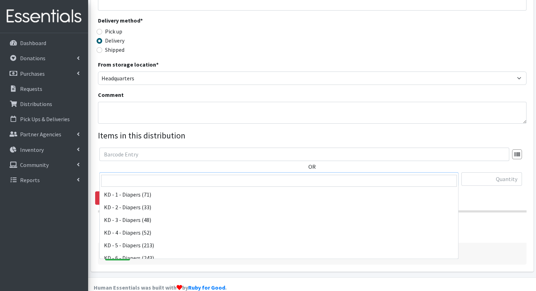
scroll to position [123, 0]
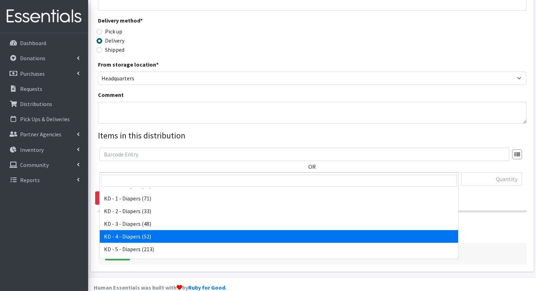
select select "15500"
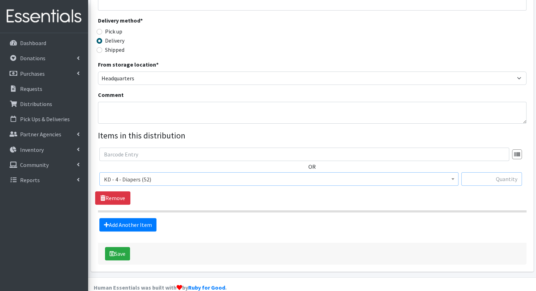
click at [476, 172] on input "text" at bounding box center [492, 178] width 61 height 13
type input "6"
click at [132, 219] on form "Partner * African Community Kalamazoo Black Lives Matter Kzoo/BC Diaper Train C…" at bounding box center [312, 87] width 429 height 354
click at [130, 218] on link "Add Another Item" at bounding box center [127, 224] width 57 height 13
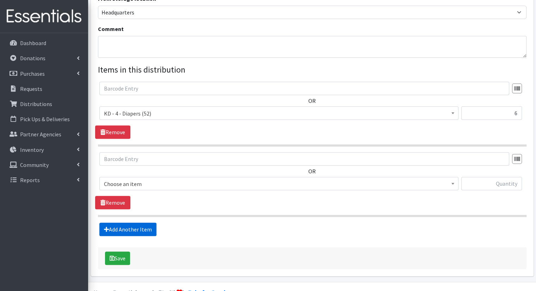
scroll to position [225, 0]
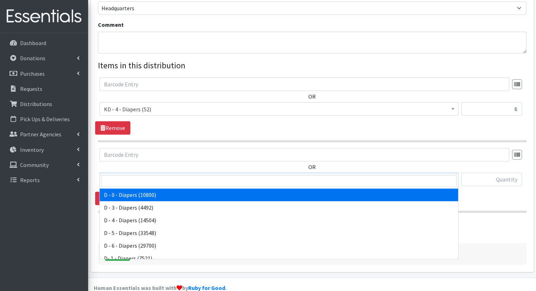
click at [166, 173] on body "User Guide 2 2 Pick-ups remaining this week View Calendar 0 Requests 0 Partner …" at bounding box center [268, 39] width 536 height 529
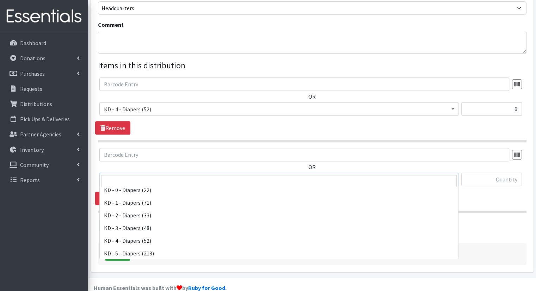
scroll to position [121, 0]
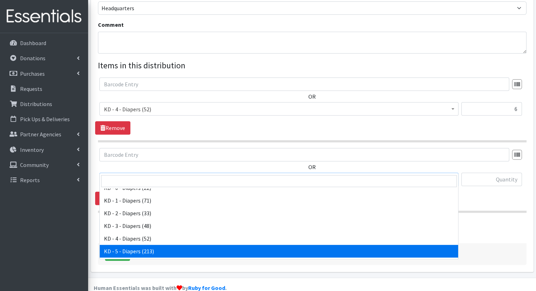
select select "15501"
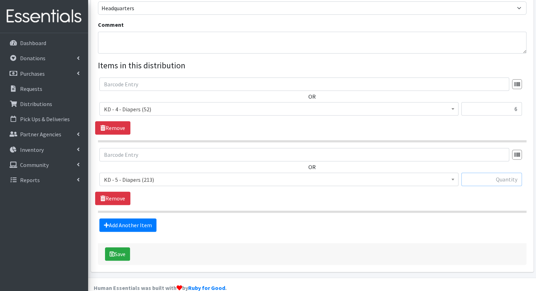
click at [481, 173] on input "text" at bounding box center [492, 179] width 61 height 13
type input "6"
click at [138, 219] on link "Add Another Item" at bounding box center [127, 225] width 57 height 13
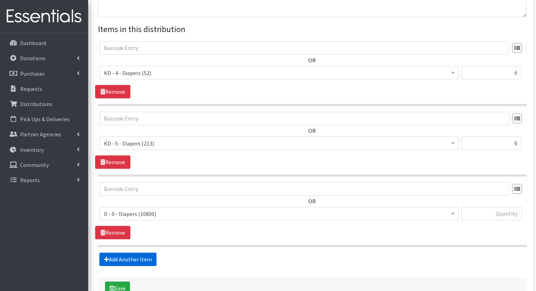
scroll to position [295, 0]
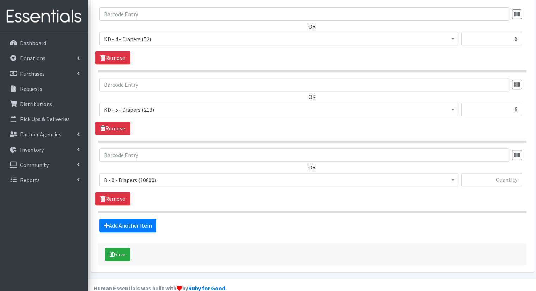
click at [151, 175] on span "D - 0 - Diapers (10800)" at bounding box center [279, 180] width 350 height 10
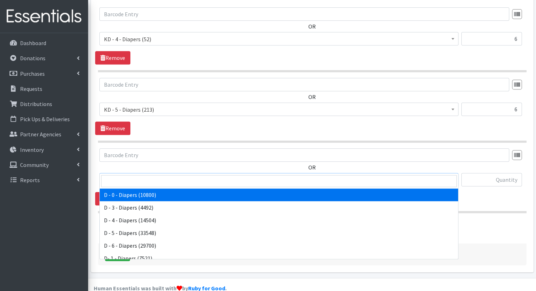
scroll to position [168, 0]
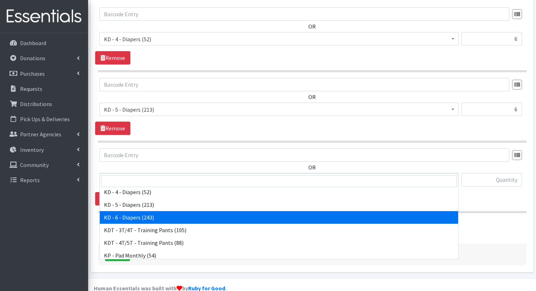
select select "15502"
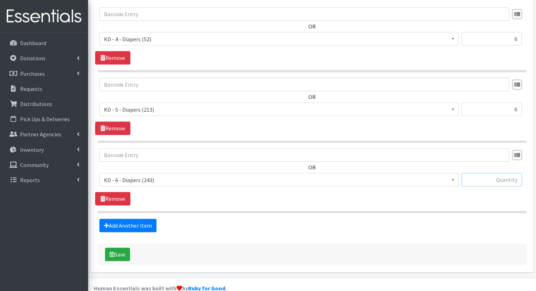
click at [492, 173] on input "text" at bounding box center [492, 179] width 61 height 13
type input "12"
click at [146, 219] on link "Add Another Item" at bounding box center [127, 225] width 57 height 13
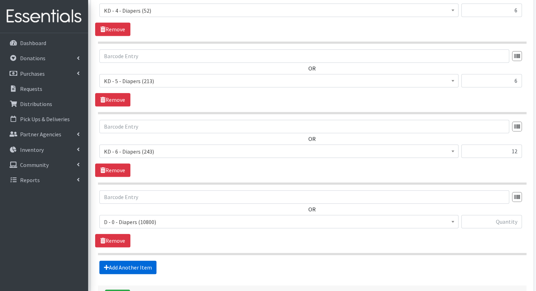
scroll to position [365, 0]
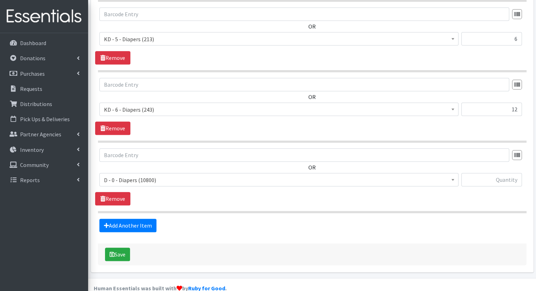
click at [286, 175] on span "D - 0 - Diapers (10800)" at bounding box center [279, 180] width 350 height 10
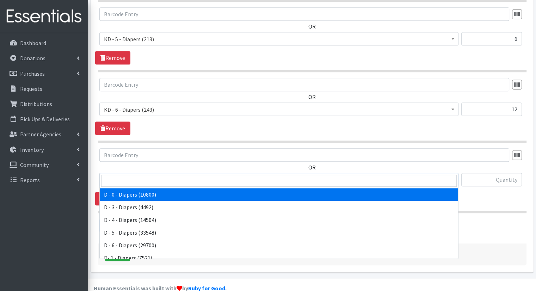
scroll to position [323, 0]
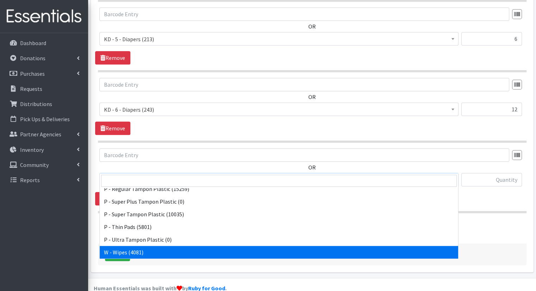
select select "15495"
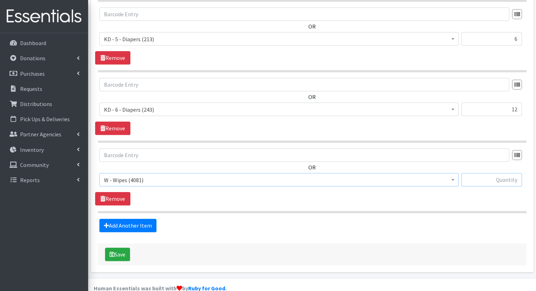
click at [505, 173] on input "text" at bounding box center [492, 179] width 61 height 13
type input "24"
click at [142, 219] on link "Add Another Item" at bounding box center [127, 225] width 57 height 13
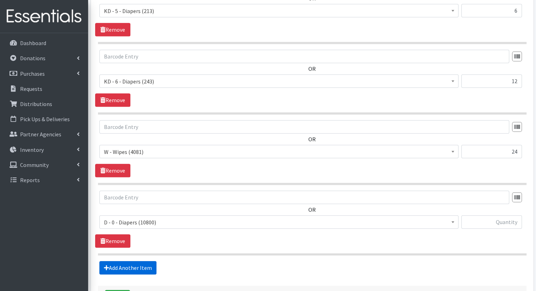
scroll to position [436, 0]
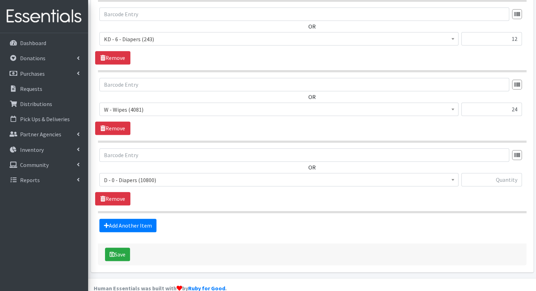
click at [382, 175] on span "D - 0 - Diapers (10800)" at bounding box center [279, 180] width 350 height 10
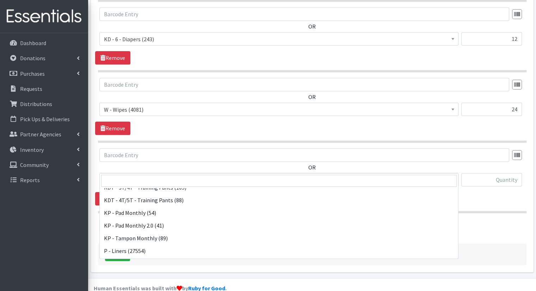
scroll to position [208, 0]
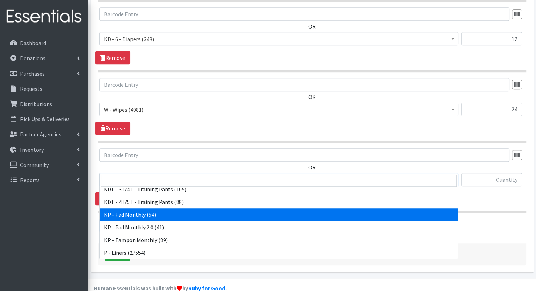
select select "15503"
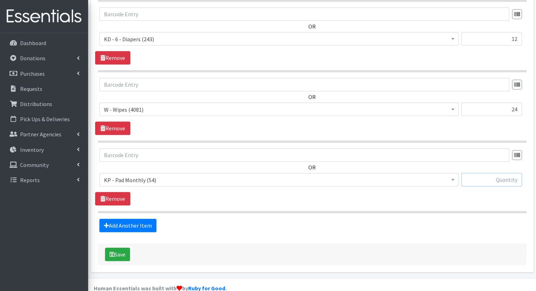
click at [482, 173] on input "text" at bounding box center [492, 179] width 61 height 13
type input "10"
click at [146, 219] on link "Add Another Item" at bounding box center [127, 225] width 57 height 13
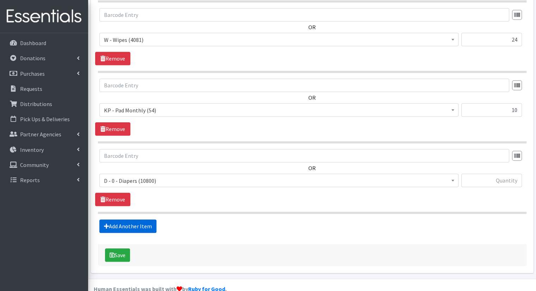
scroll to position [506, 0]
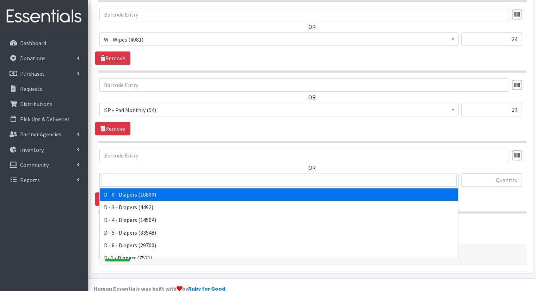
click at [188, 176] on span "D - 0 - Diapers (10800)" at bounding box center [279, 181] width 350 height 10
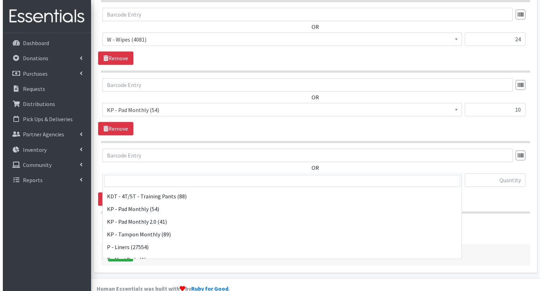
scroll to position [212, 0]
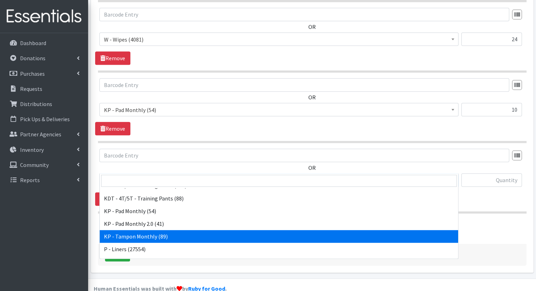
select select "15504"
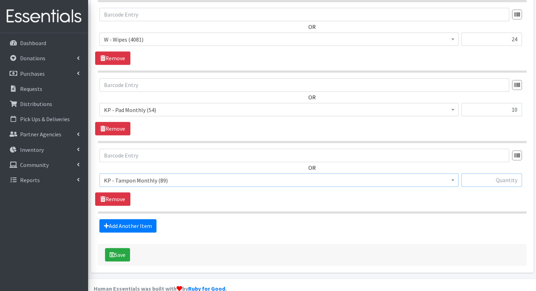
click at [516, 174] on input "text" at bounding box center [492, 180] width 61 height 13
type input "10"
click at [120, 248] on button "Save" at bounding box center [117, 254] width 25 height 13
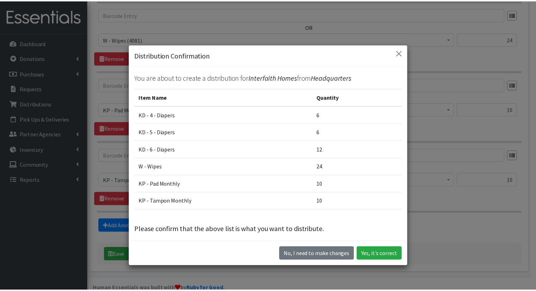
scroll to position [4, 0]
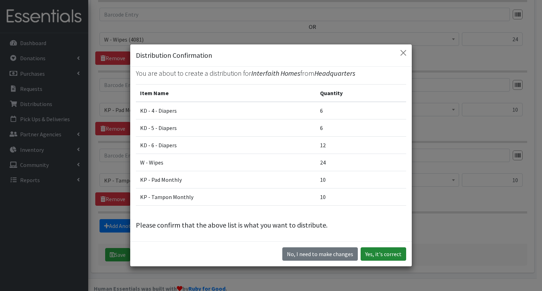
click at [383, 254] on button "Yes, it's correct" at bounding box center [382, 254] width 45 height 13
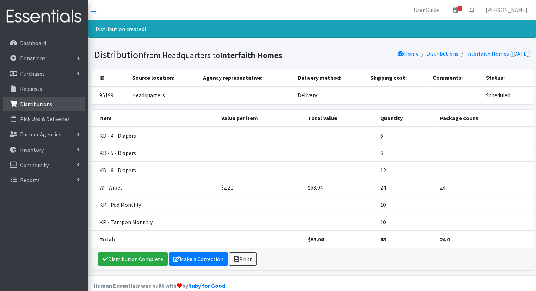
click at [41, 107] on p "Distributions" at bounding box center [36, 104] width 32 height 7
